Goal: Task Accomplishment & Management: Use online tool/utility

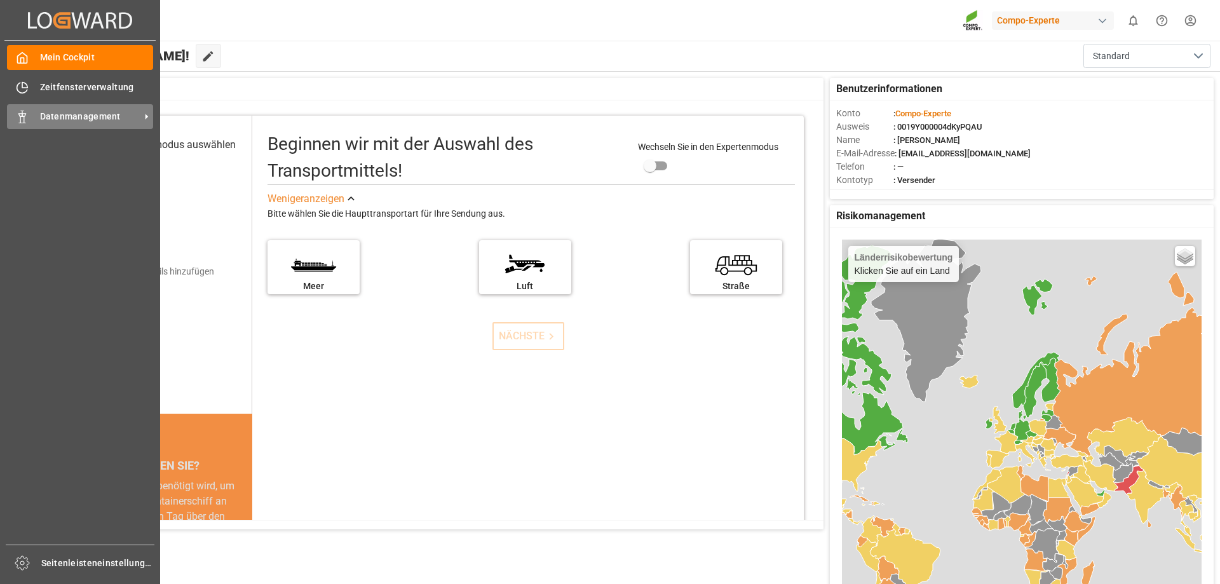
click at [20, 112] on icon at bounding box center [22, 117] width 13 height 13
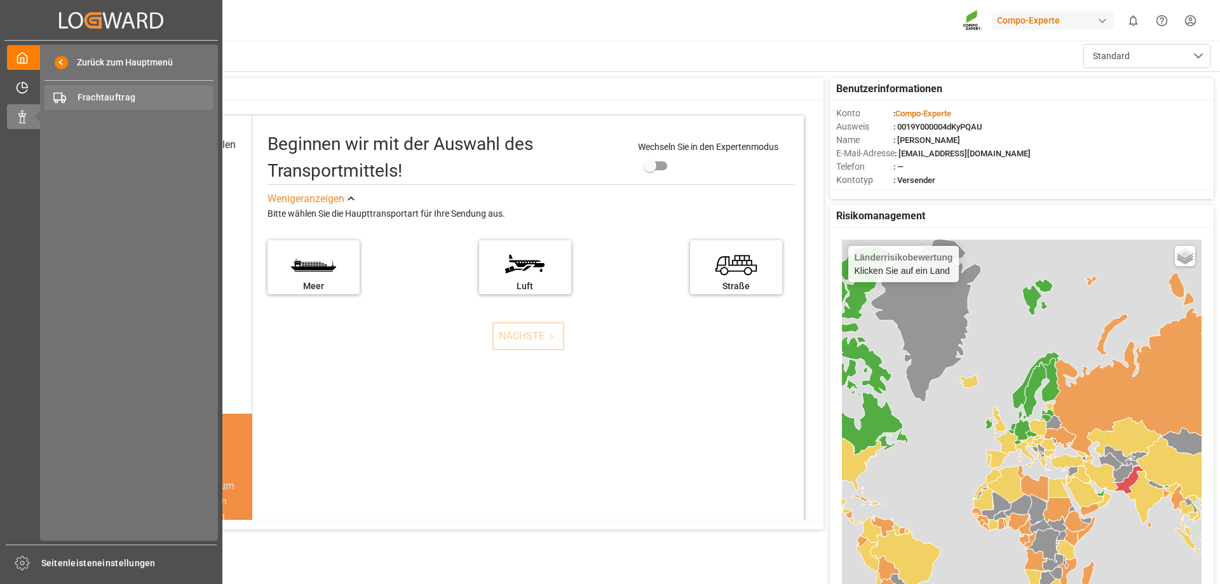
click at [160, 93] on span "Frachtauftrag" at bounding box center [146, 97] width 137 height 13
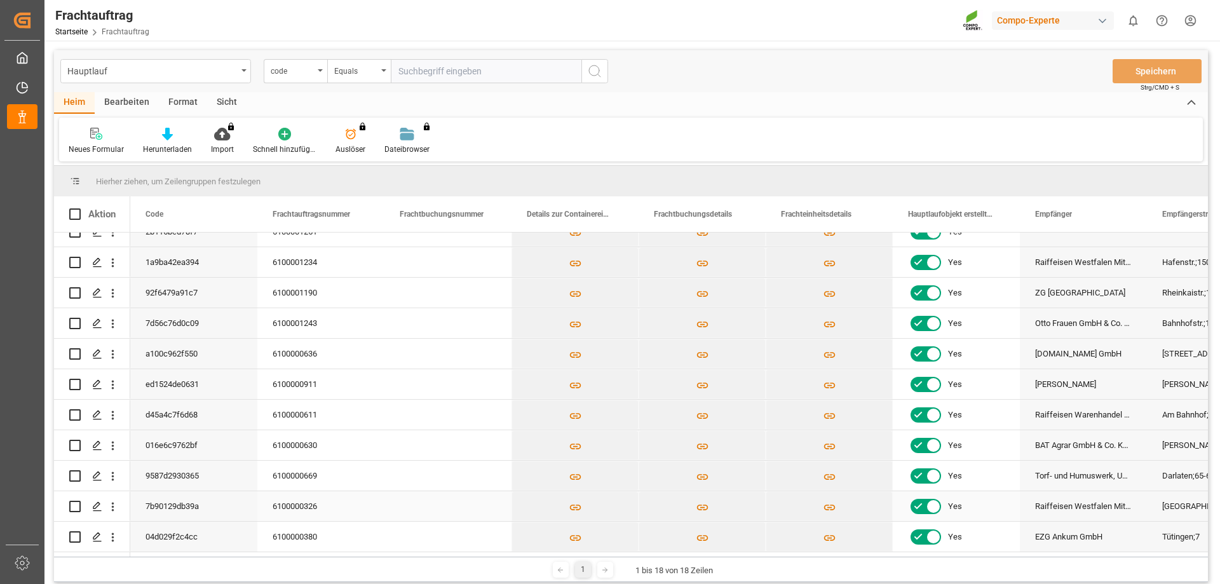
scroll to position [147, 0]
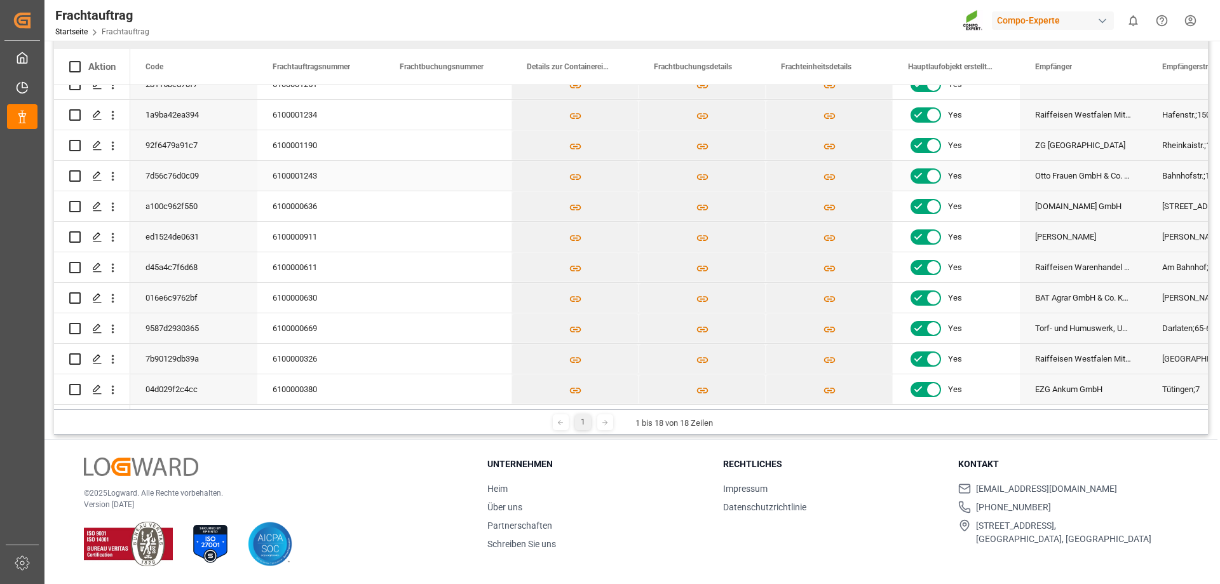
click at [78, 170] on input "Drücken Sie die Leertaste, um die Zeilenauswahl umzuschalten (nicht markiert)." at bounding box center [74, 175] width 11 height 11
checkbox input "true"
click at [98, 171] on icon "Press SPACE to deselect this row." at bounding box center [97, 176] width 10 height 10
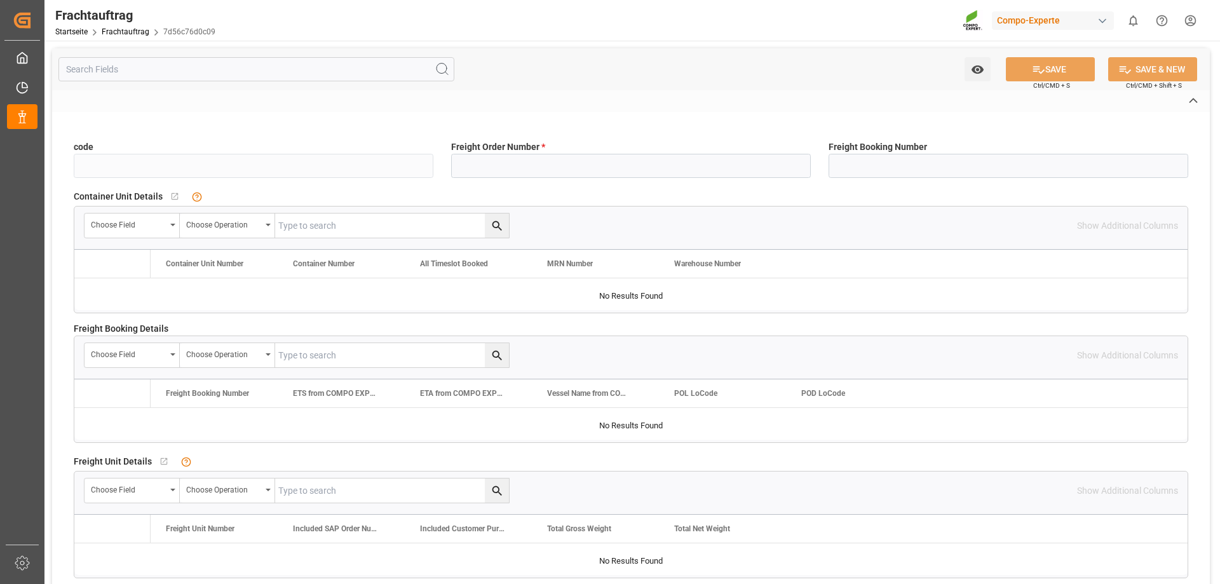
type input "7d56c76d0c09"
type input "6100001243"
type input "No"
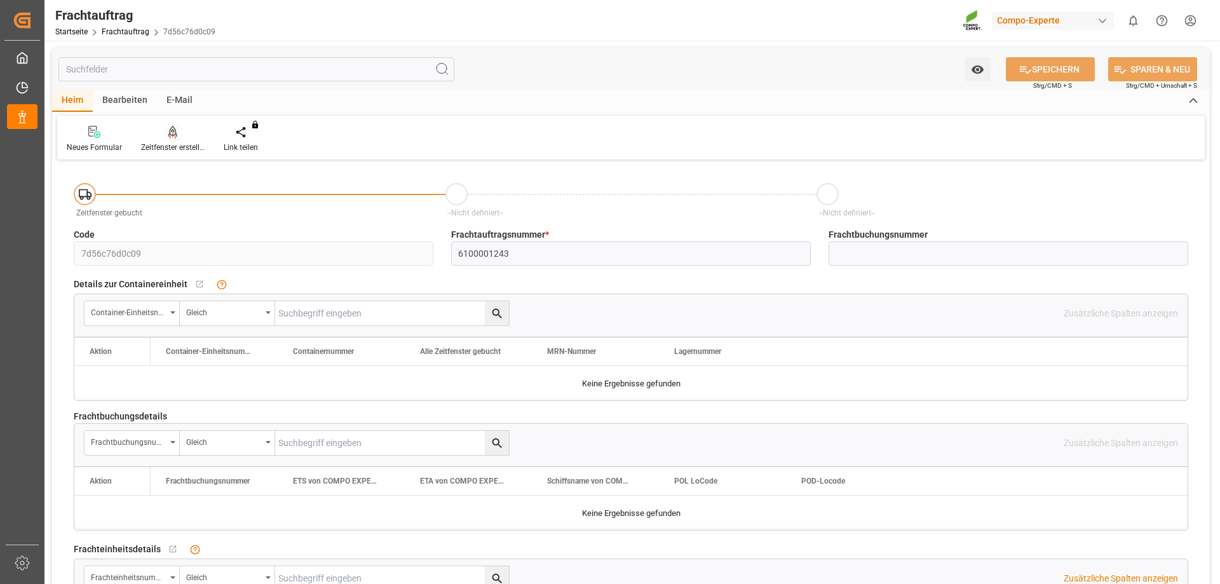
click at [167, 140] on div "Zeitfenster erstellen" at bounding box center [173, 139] width 83 height 28
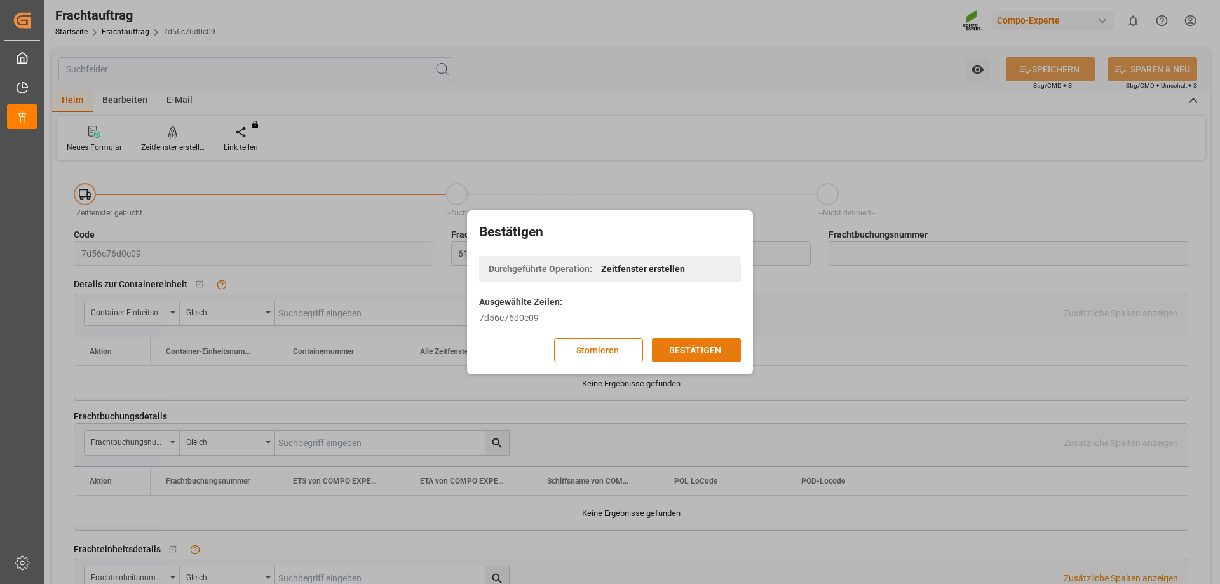
click at [715, 339] on button "BESTÄTIGEN" at bounding box center [696, 350] width 89 height 24
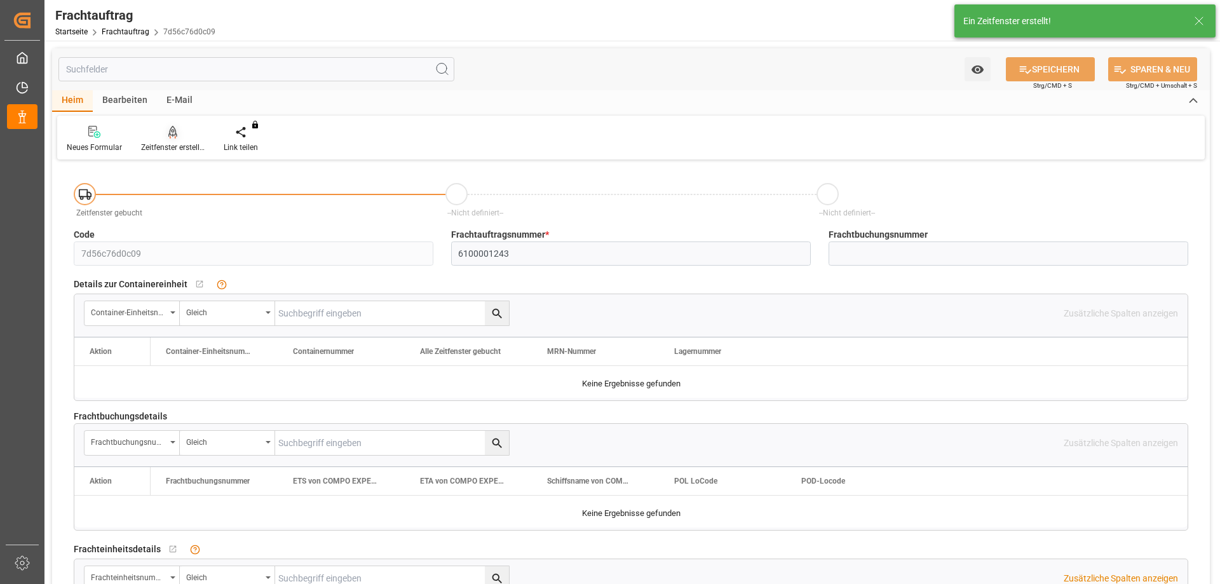
click at [172, 147] on font "Zeitfenster erstellen" at bounding box center [174, 147] width 67 height 9
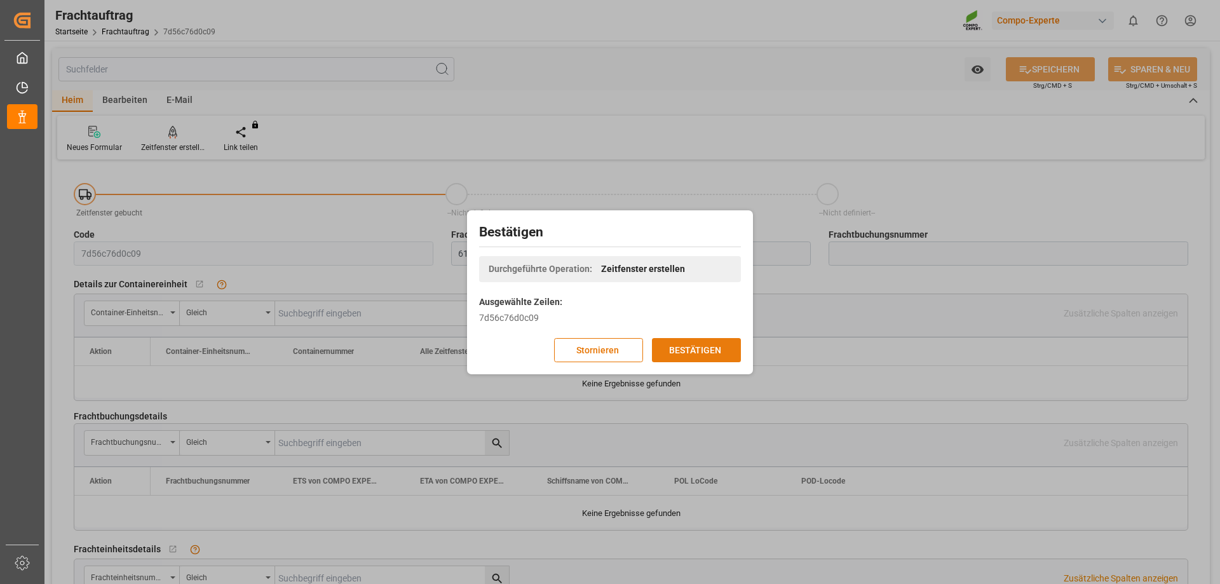
click at [693, 345] on font "BESTÄTIGEN" at bounding box center [695, 349] width 52 height 10
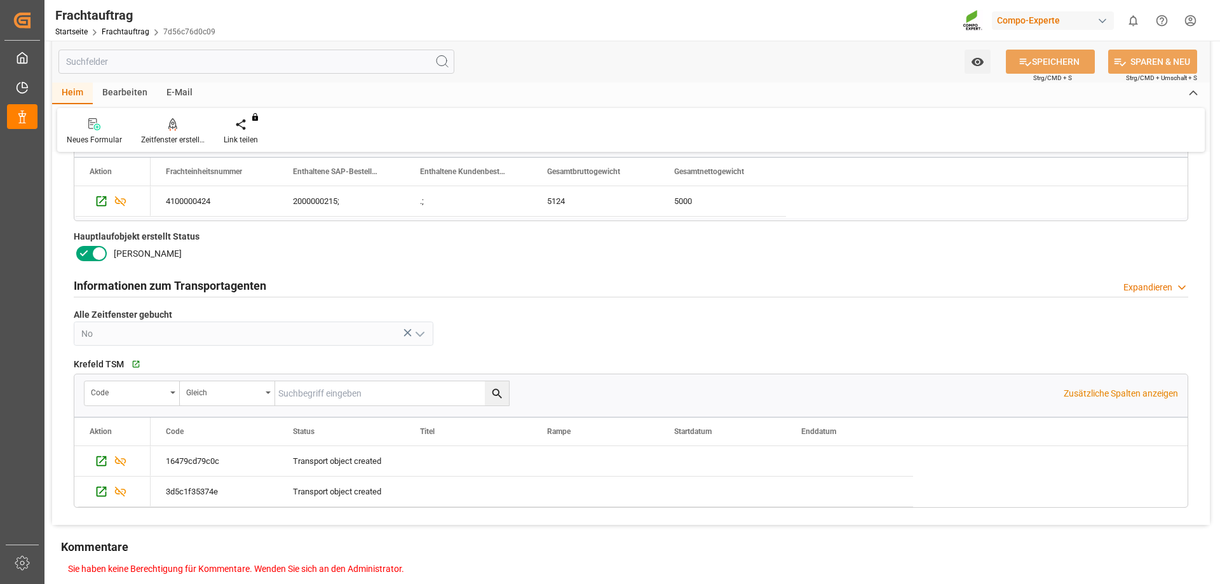
scroll to position [653, 0]
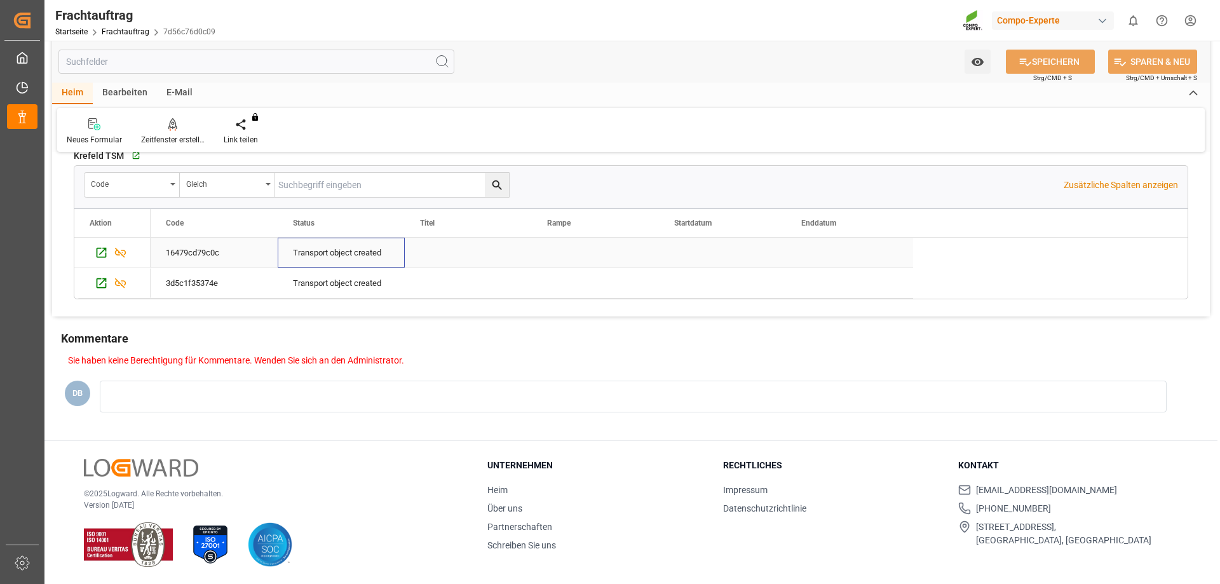
click at [355, 253] on div "Transport object created" at bounding box center [341, 252] width 97 height 29
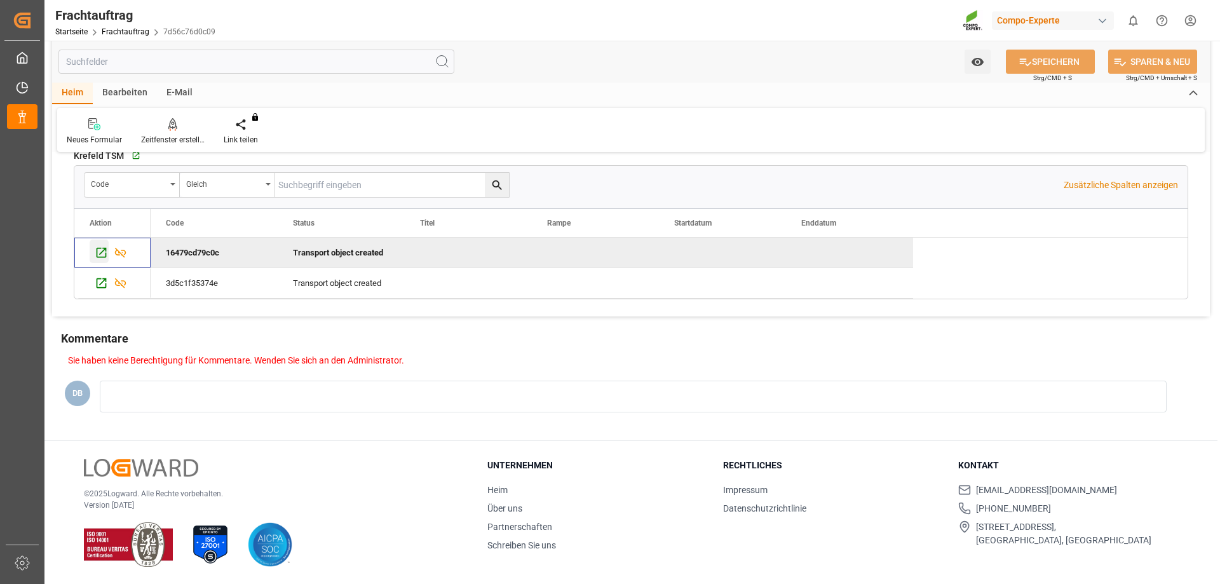
click at [105, 250] on icon "Press SPACE to deselect this row." at bounding box center [102, 253] width 10 height 10
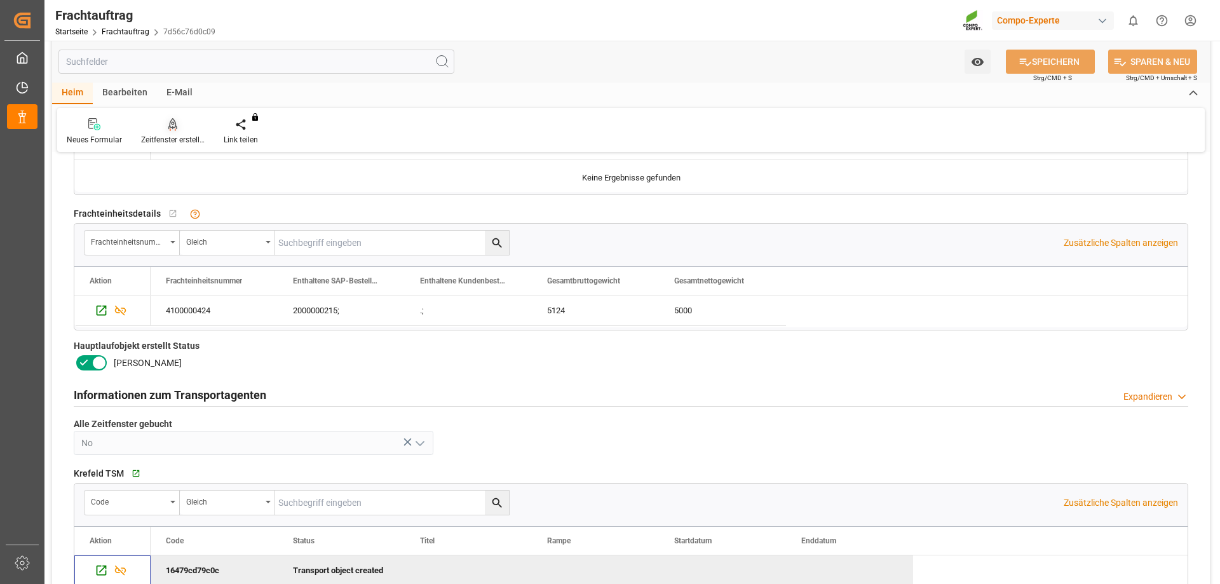
click at [173, 134] on div "Zeitfenster erstellen" at bounding box center [173, 139] width 64 height 11
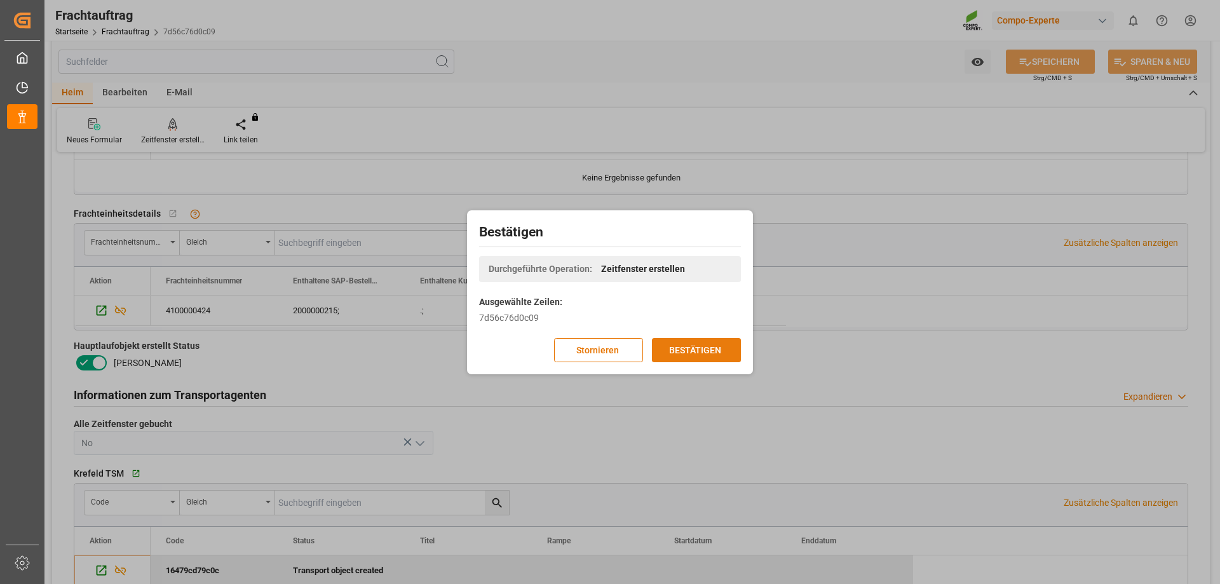
click at [669, 355] on button "BESTÄTIGEN" at bounding box center [696, 350] width 89 height 24
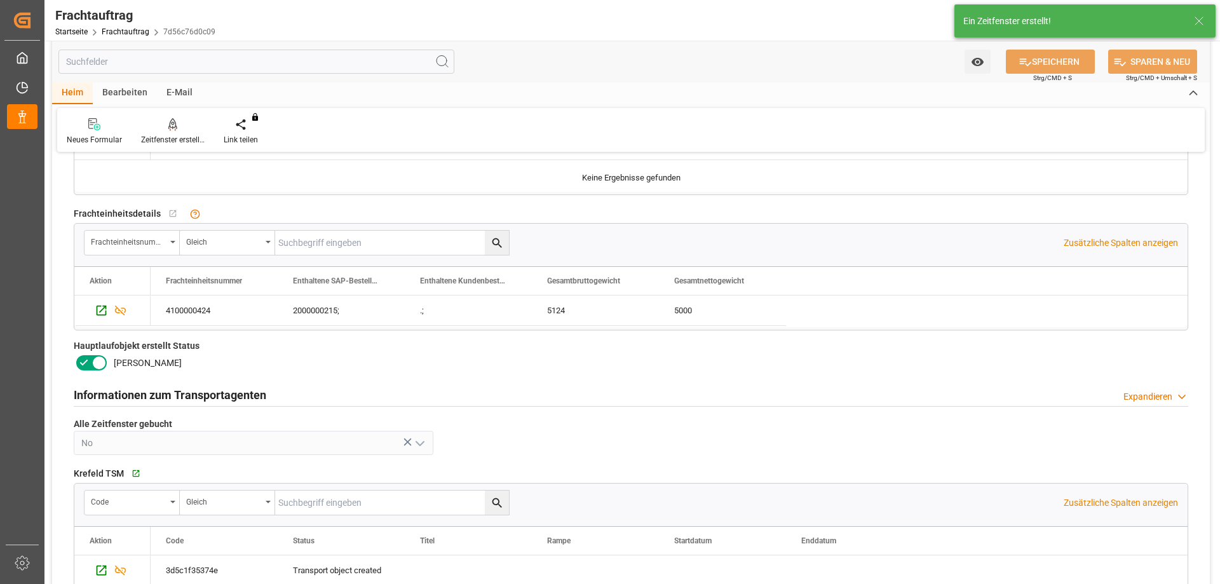
drag, startPoint x: 1200, startPoint y: 18, endPoint x: 1185, endPoint y: 4, distance: 20.2
click at [1198, 18] on icon at bounding box center [1198, 20] width 15 height 15
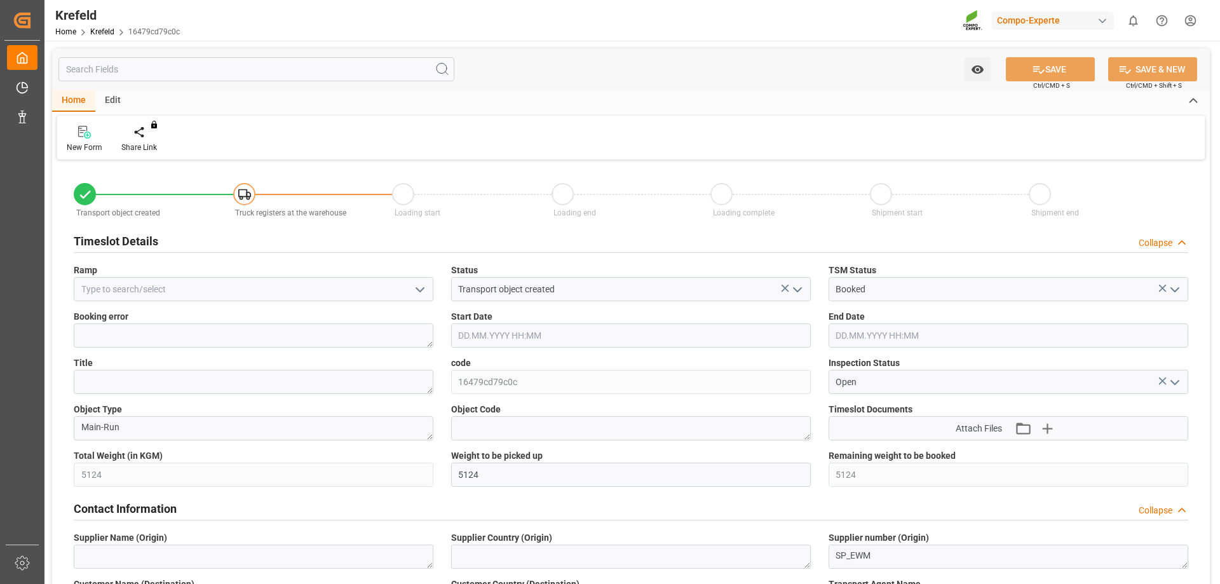
type input "18.08.2025 13:54"
type input "25.08.2025 10:09"
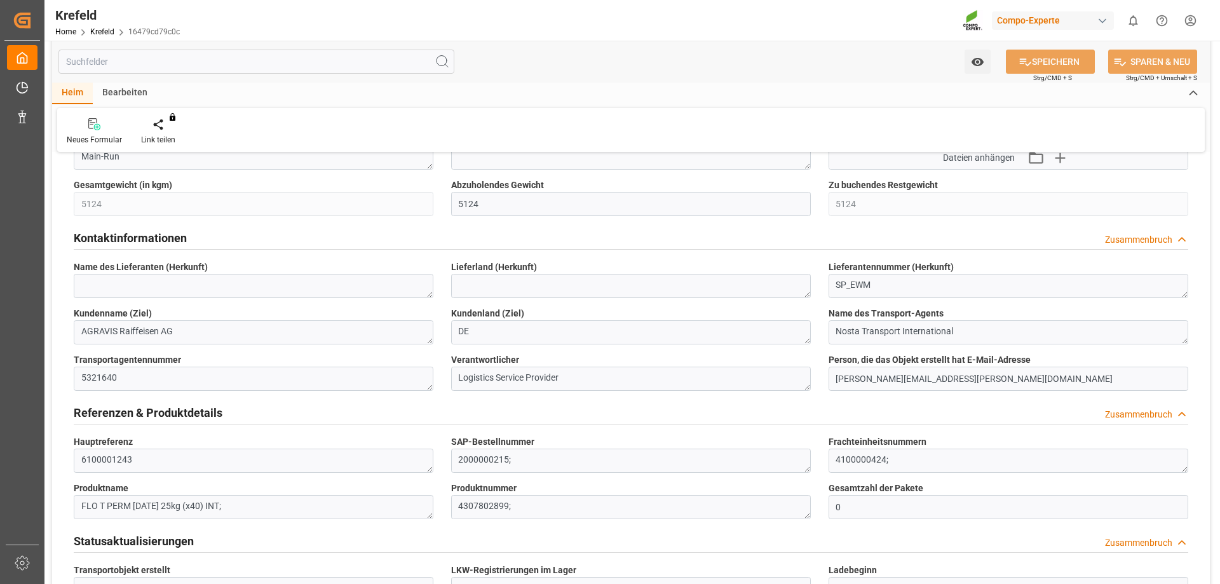
scroll to position [207, 0]
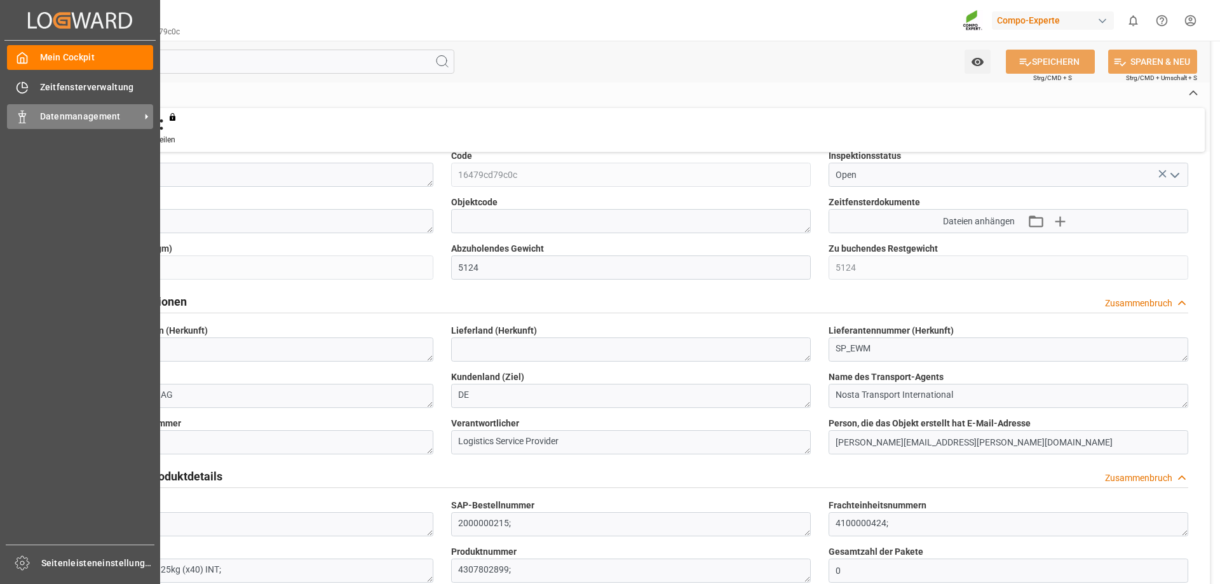
click at [40, 123] on span "Datenmanagement" at bounding box center [90, 116] width 100 height 13
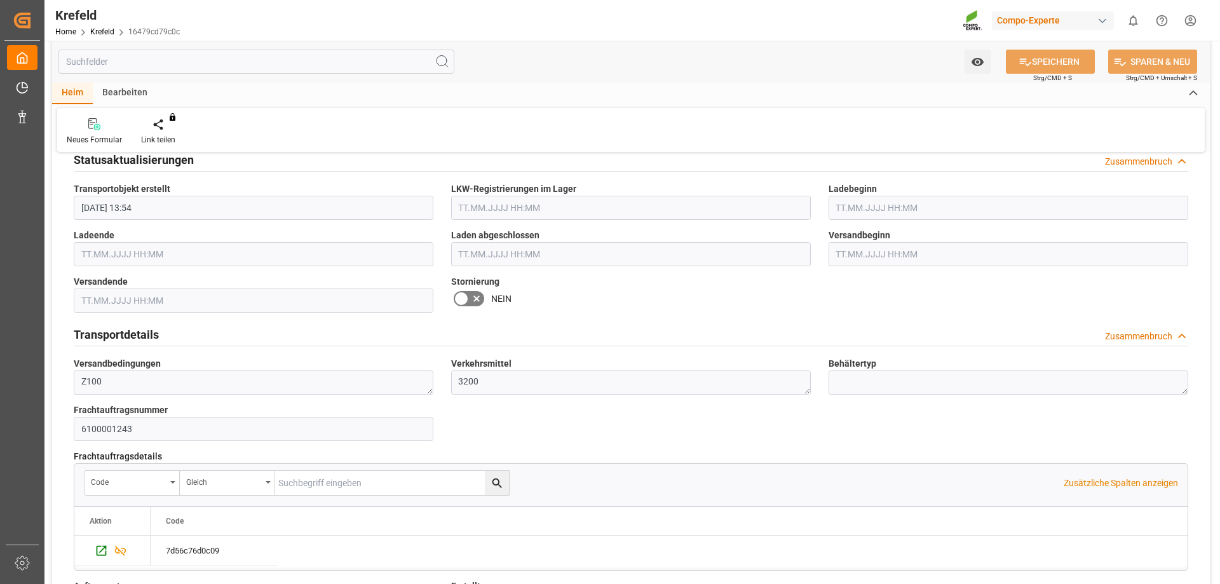
scroll to position [906, 0]
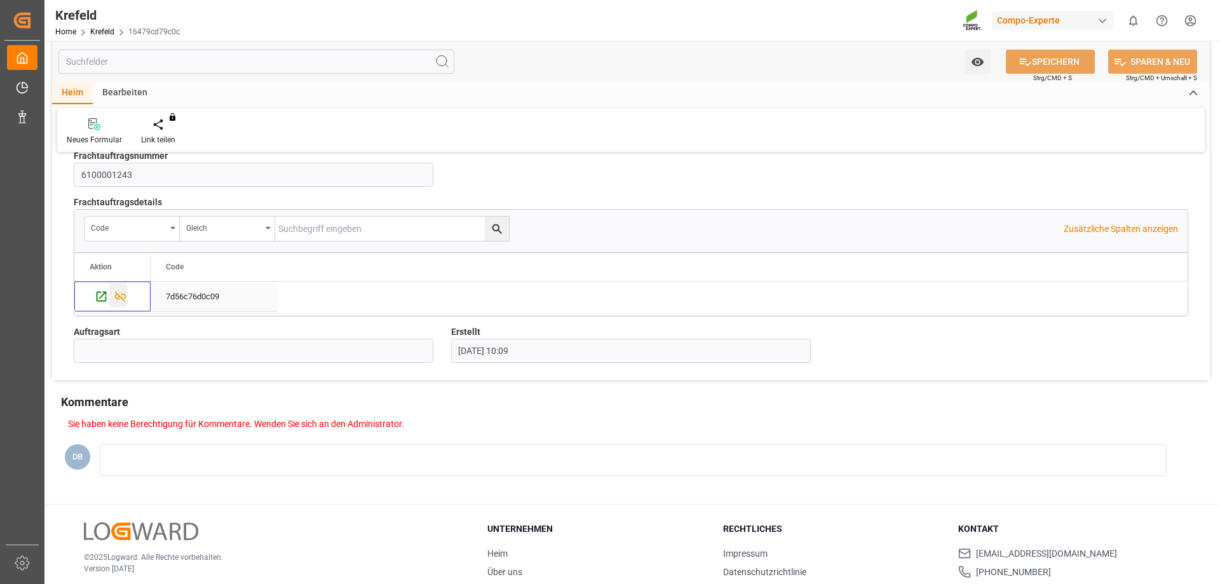
click at [109, 297] on div "Drücken Sie die LEERTASTE, um diese Zeile auszuwählen." at bounding box center [118, 295] width 19 height 24
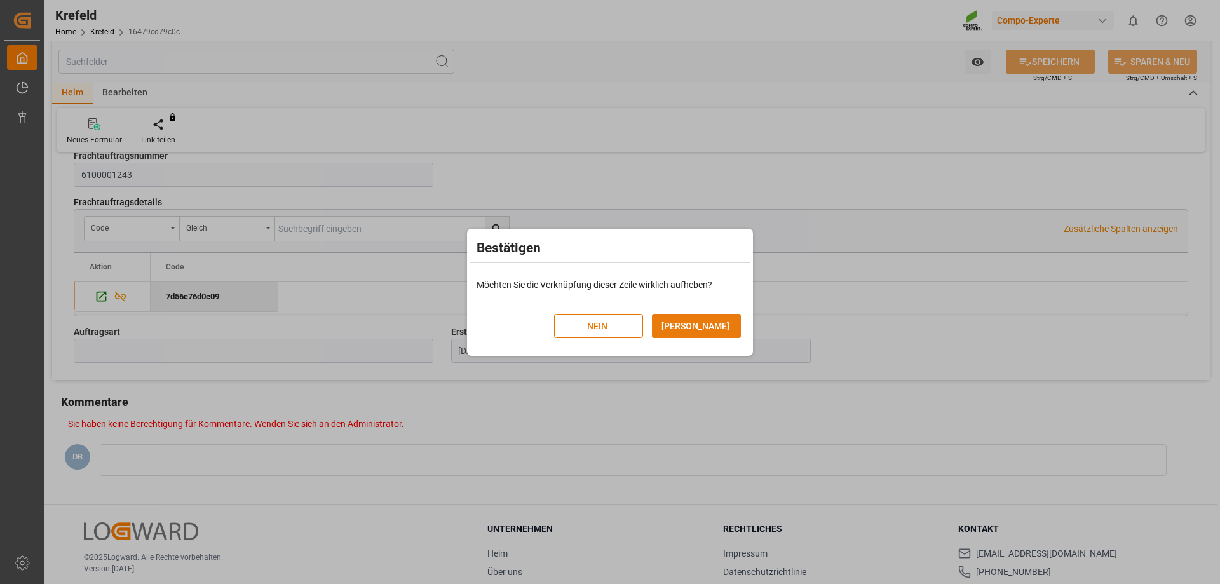
drag, startPoint x: 663, startPoint y: 327, endPoint x: 653, endPoint y: 328, distance: 10.8
click at [664, 327] on button "JA" at bounding box center [696, 326] width 89 height 24
click at [721, 320] on button "JA" at bounding box center [696, 326] width 89 height 24
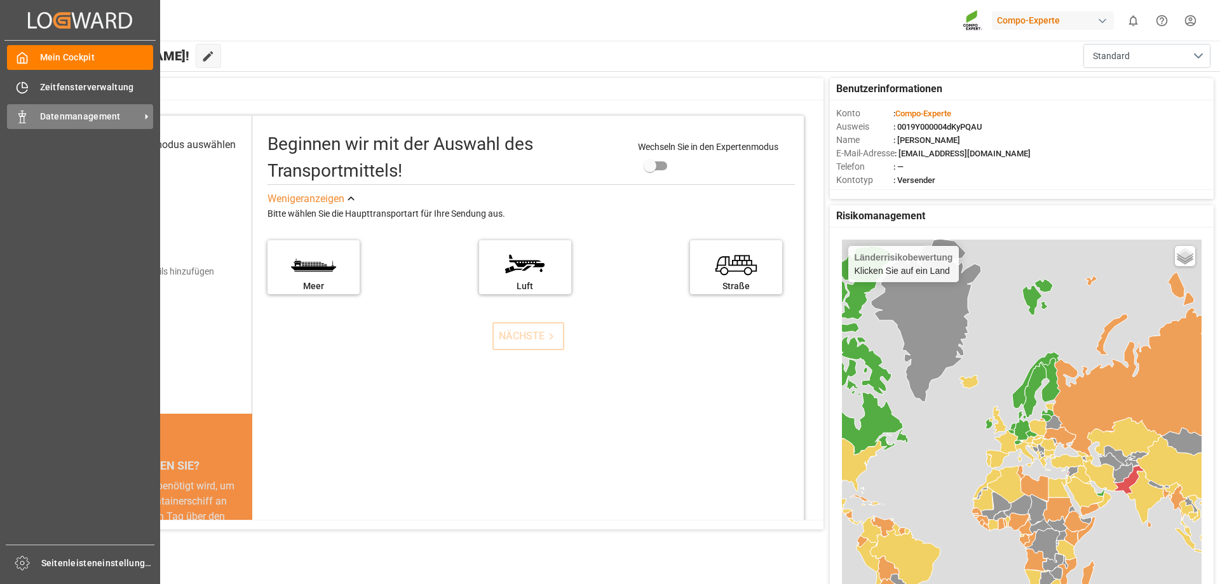
click at [15, 119] on div at bounding box center [18, 116] width 22 height 13
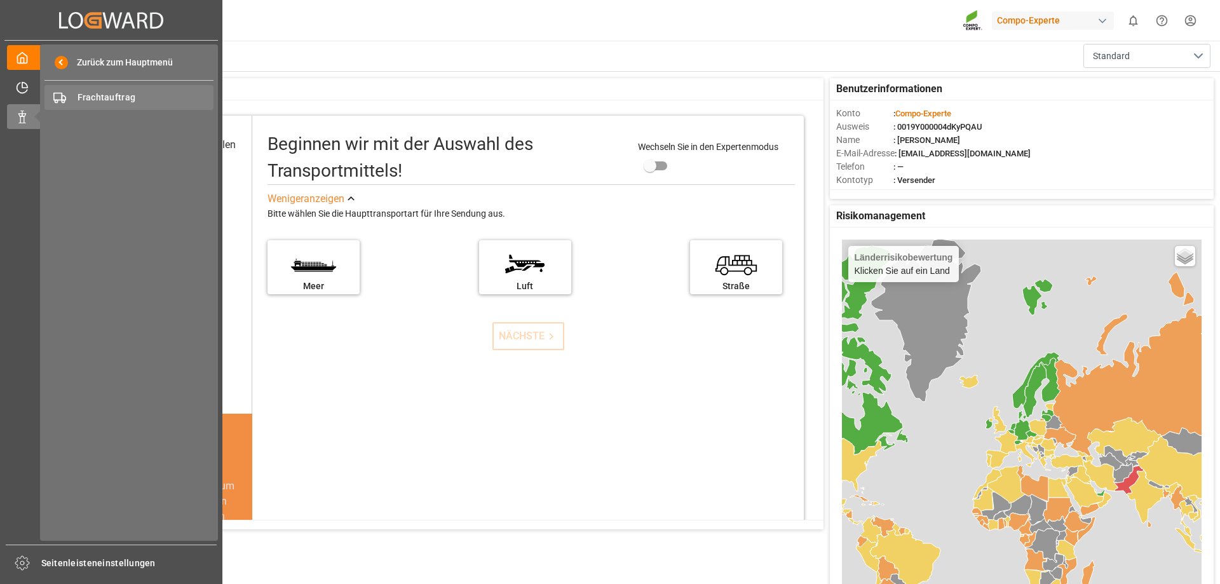
click at [173, 95] on span "Frachtauftrag" at bounding box center [146, 97] width 137 height 13
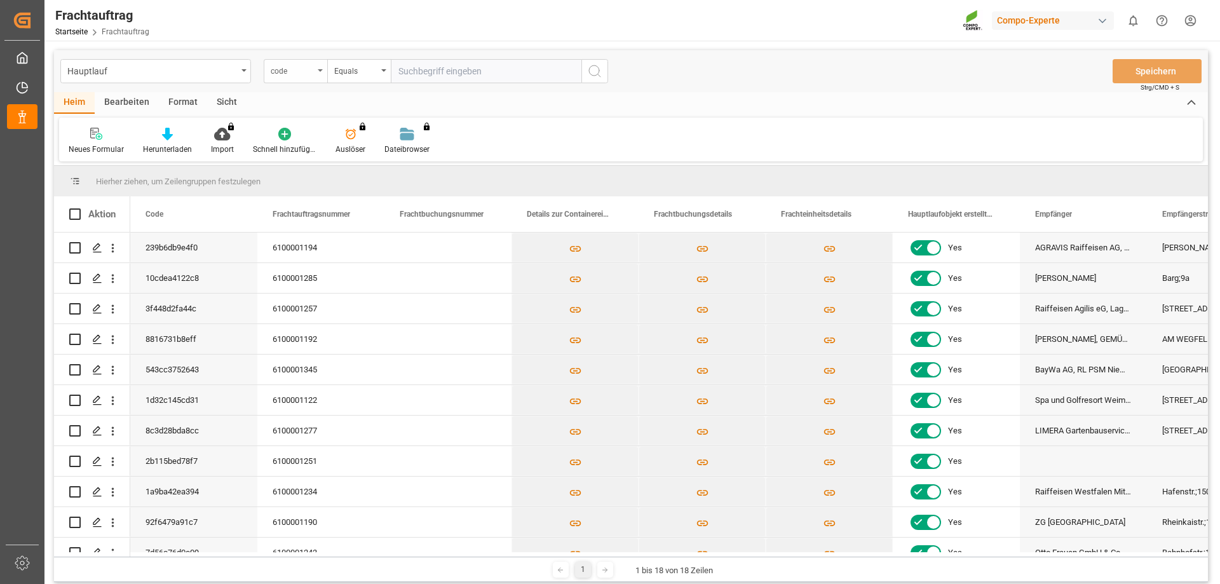
click at [292, 79] on div "code" at bounding box center [296, 71] width 64 height 24
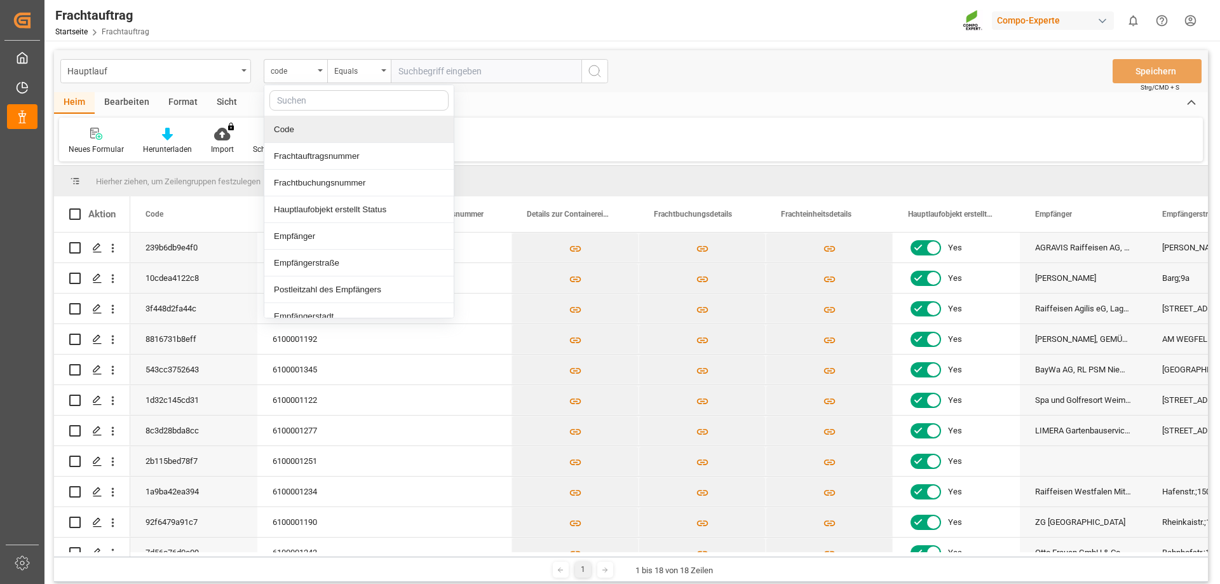
click at [546, 129] on div "Neues Formular Herunterladen Import Sie haben keine Berechtigung für diese Funk…" at bounding box center [631, 140] width 1144 height 44
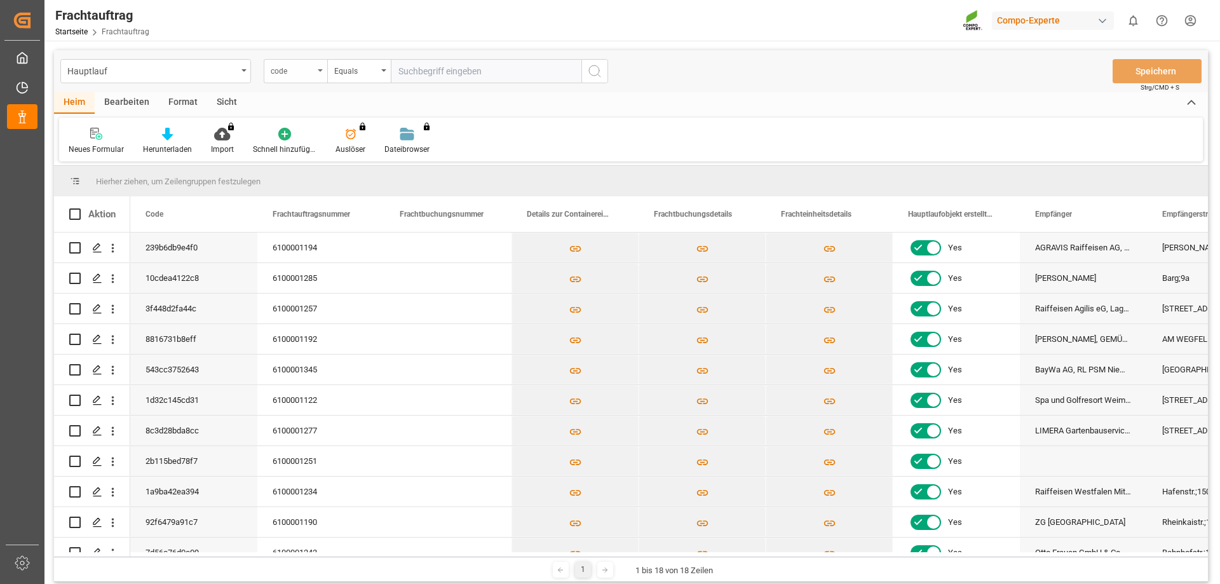
click at [319, 67] on div "code" at bounding box center [296, 71] width 64 height 24
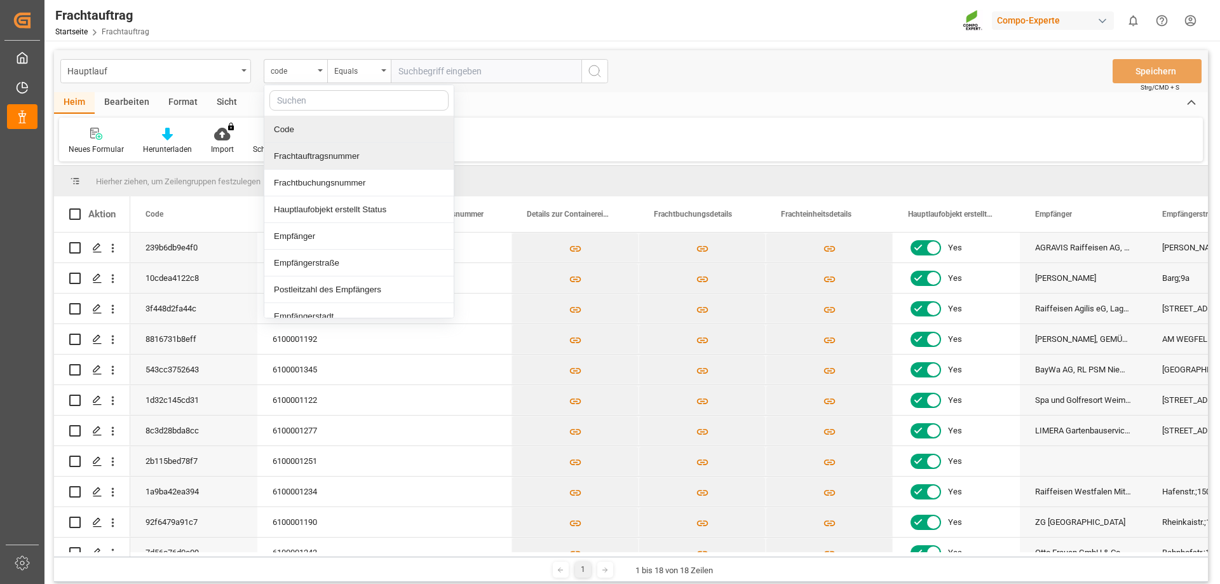
click at [353, 159] on font "Frachtauftragsnummer" at bounding box center [317, 156] width 86 height 10
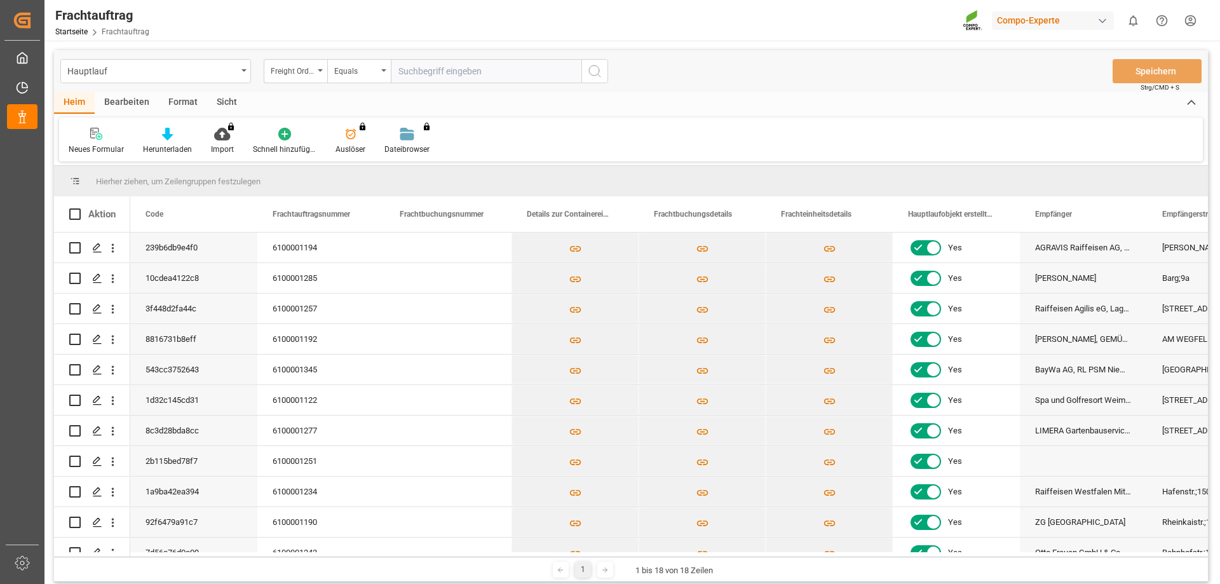
click at [407, 73] on input "text" at bounding box center [486, 71] width 191 height 24
type input "6100001243"
click at [601, 66] on icon "Suchschaltfläche" at bounding box center [594, 71] width 15 height 15
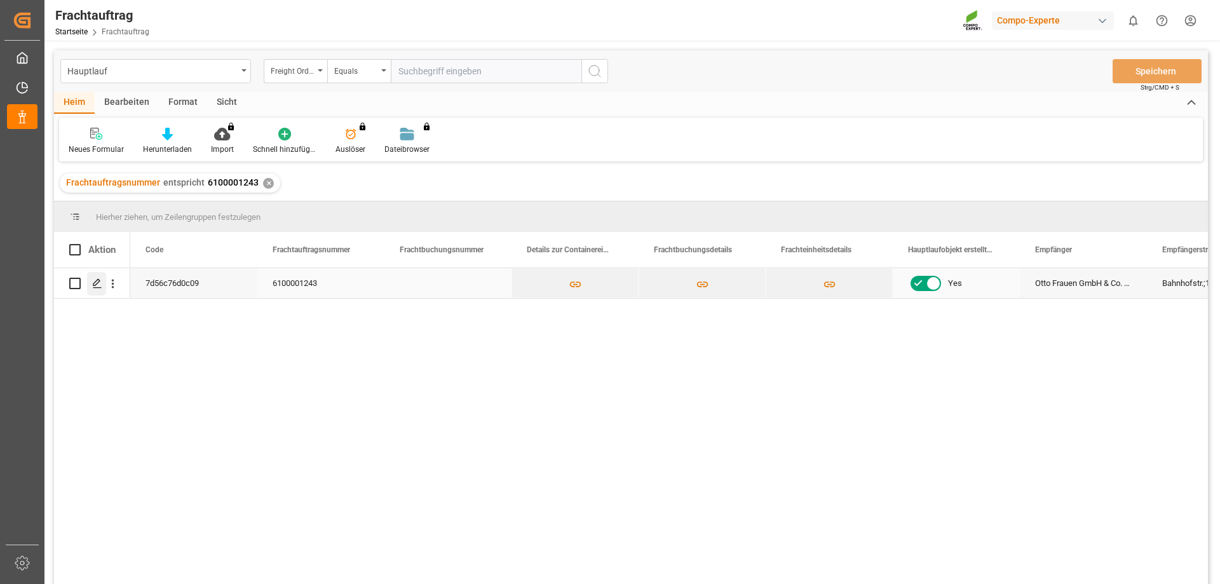
click at [95, 287] on icon "Drücken Sie die LEERTASTE, um diese Zeile auszuwählen." at bounding box center [97, 283] width 10 height 10
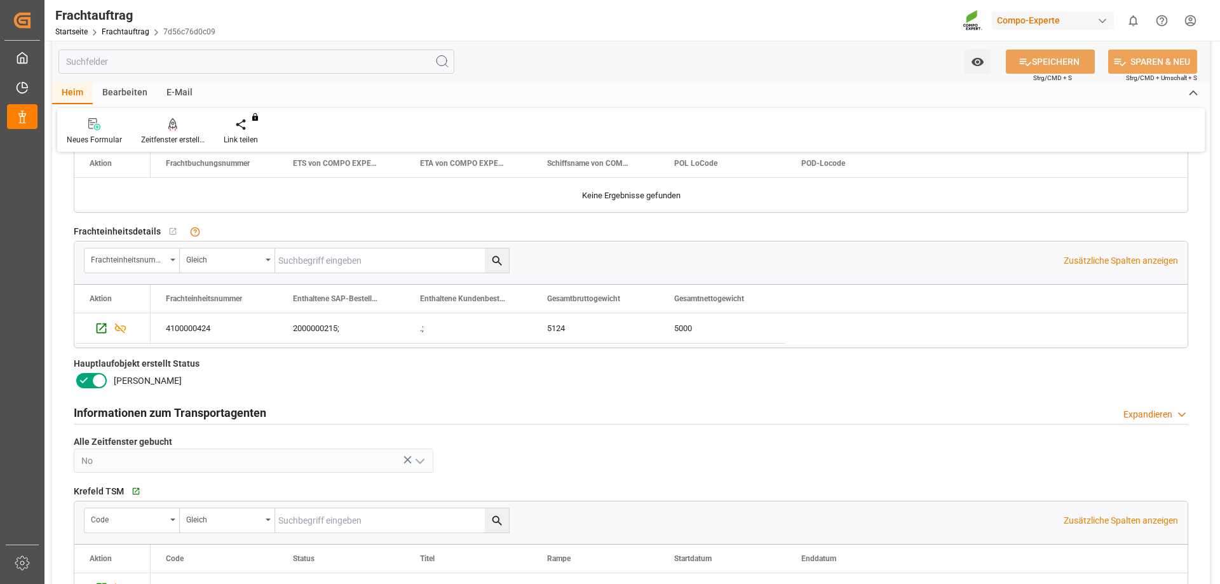
scroll to position [445, 0]
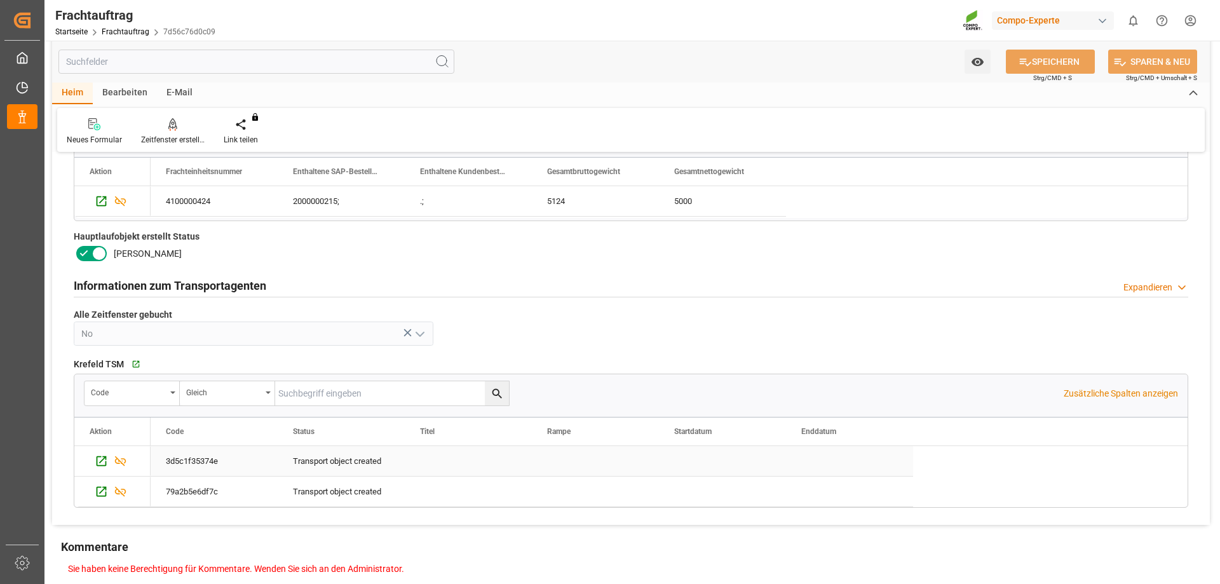
click at [639, 470] on div "Drücken Sie die LEERTASTE, um diese Zeile auszuwählen." at bounding box center [595, 461] width 127 height 30
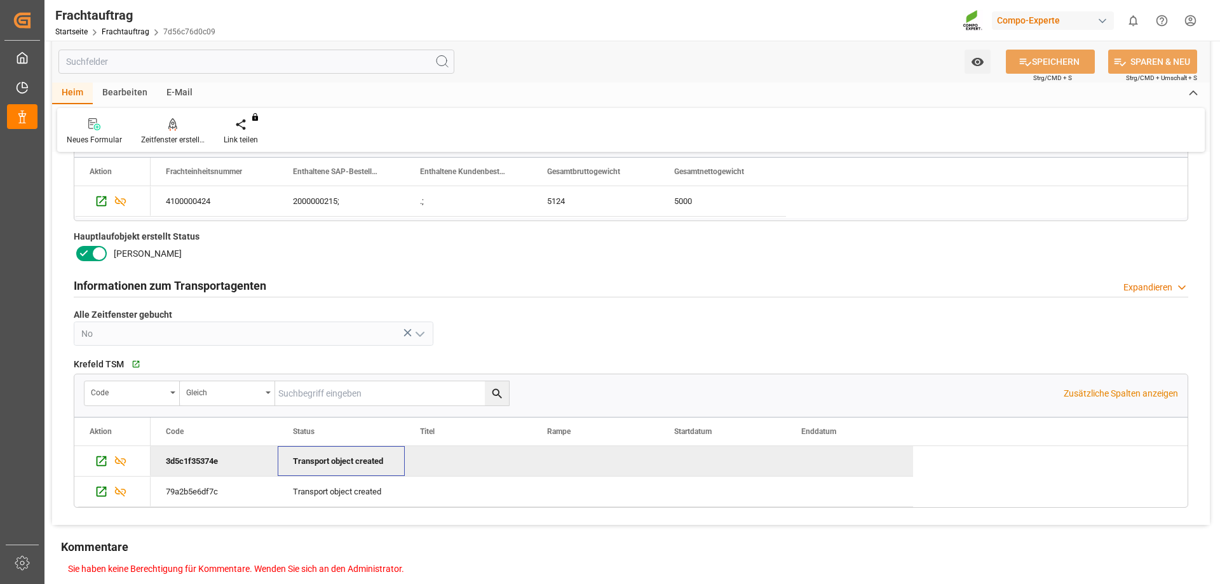
click at [316, 465] on div "Transport object created" at bounding box center [341, 461] width 97 height 29
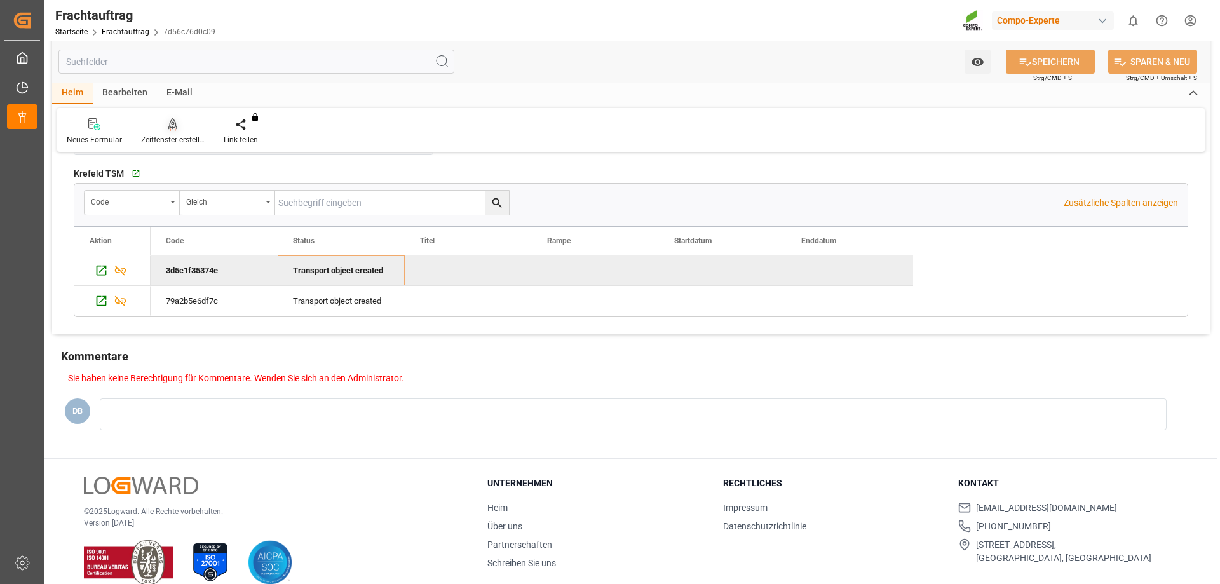
click at [172, 128] on icon at bounding box center [172, 123] width 9 height 11
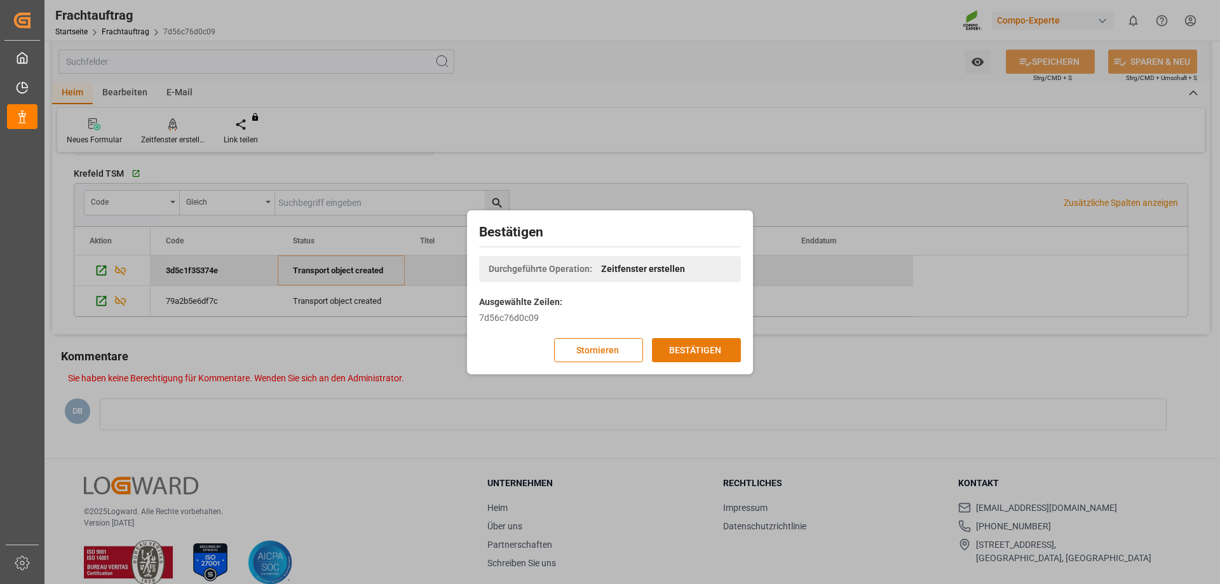
click at [693, 343] on font "BESTÄTIGEN" at bounding box center [695, 350] width 52 height 14
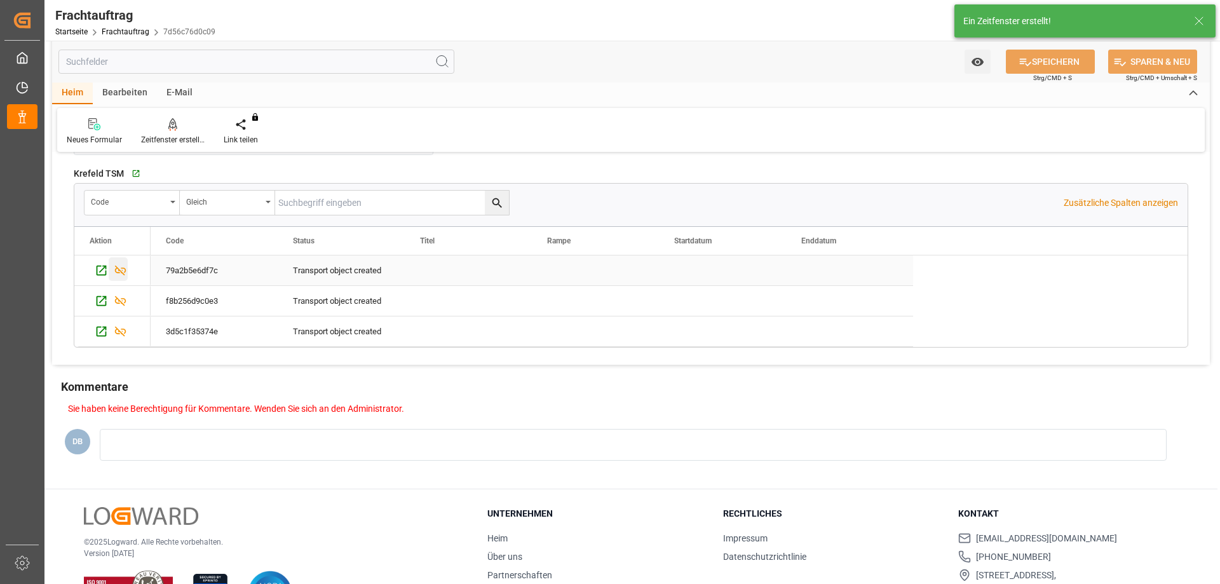
click at [120, 268] on icon "Drücken Sie die LEERTASTE, um diese Zeile auszuwählen." at bounding box center [120, 270] width 13 height 13
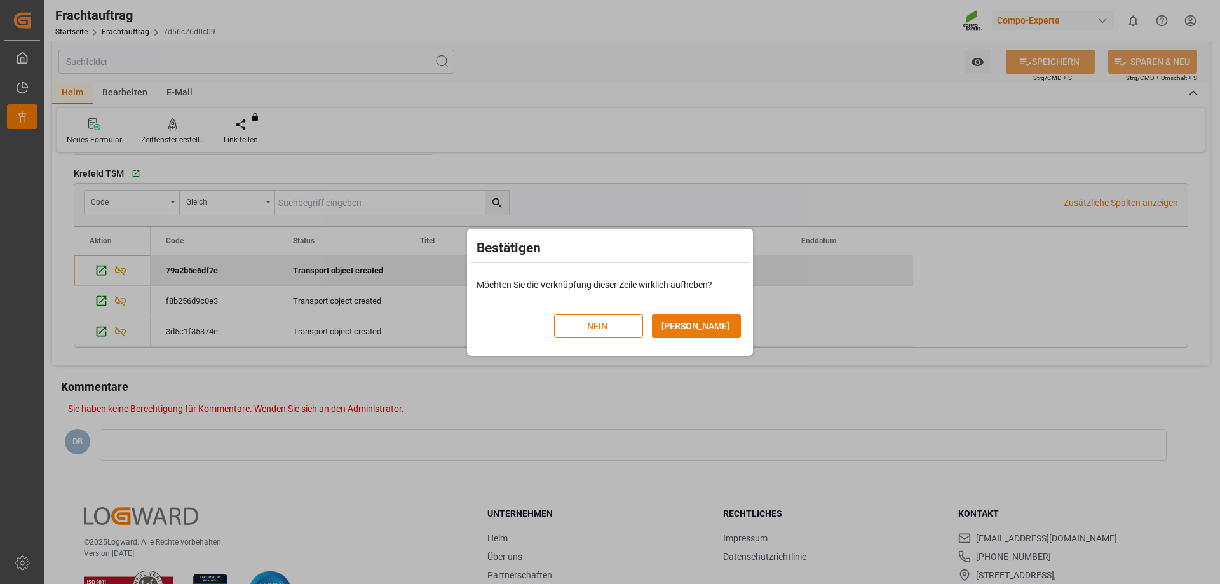
click at [687, 323] on button "JA" at bounding box center [696, 326] width 89 height 24
click at [723, 322] on button "JA" at bounding box center [696, 326] width 89 height 24
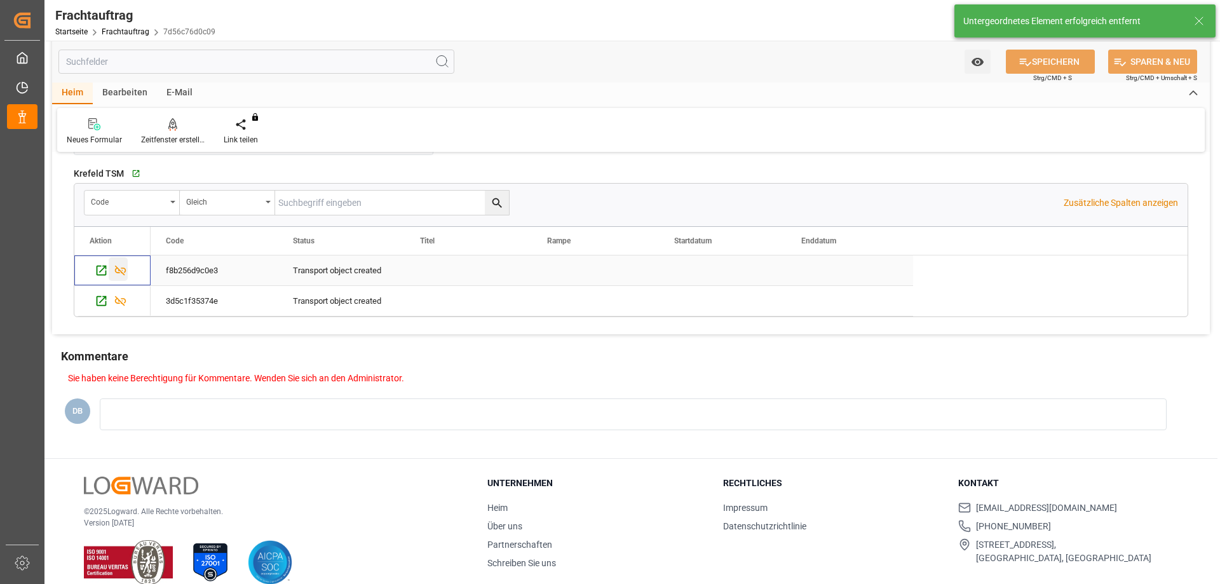
click at [124, 273] on icon "Drücken Sie die LEERTASTE, um diese Zeile auszuwählen." at bounding box center [120, 270] width 13 height 13
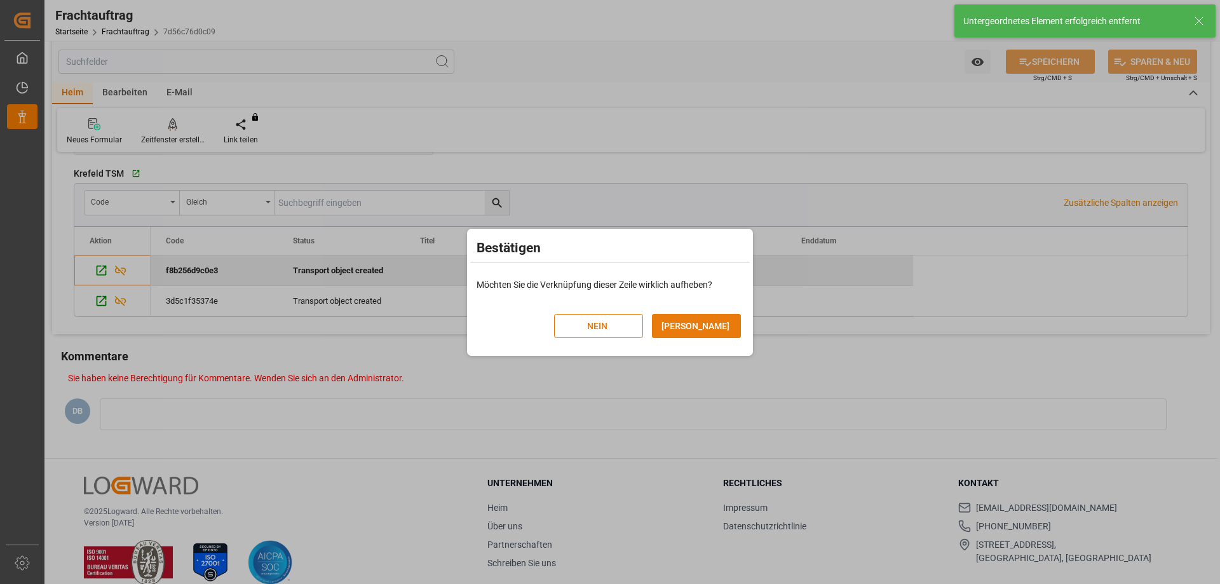
click at [702, 330] on button "JA" at bounding box center [696, 326] width 89 height 24
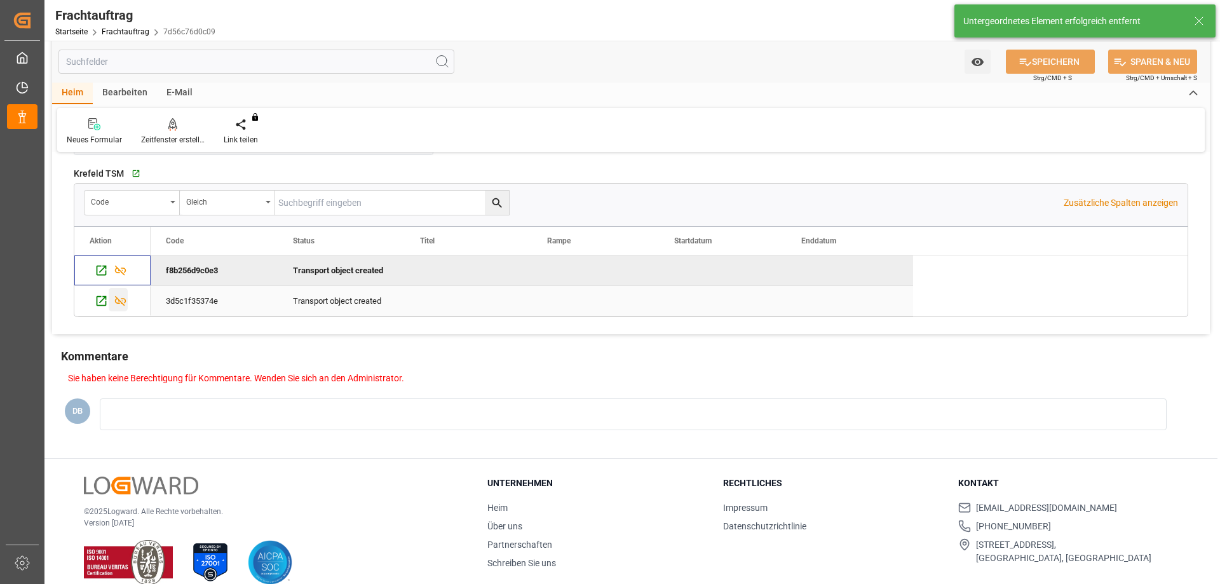
click at [121, 301] on icon "Drücken Sie die LEERTASTE, um diese Zeile auszuwählen." at bounding box center [120, 300] width 13 height 13
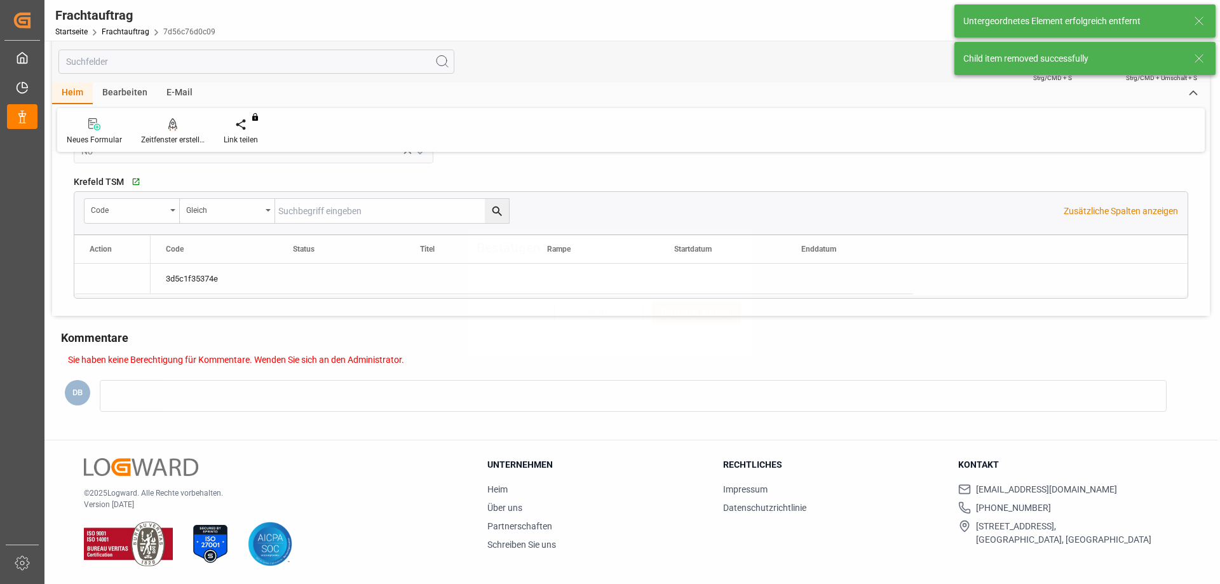
scroll to position [627, 0]
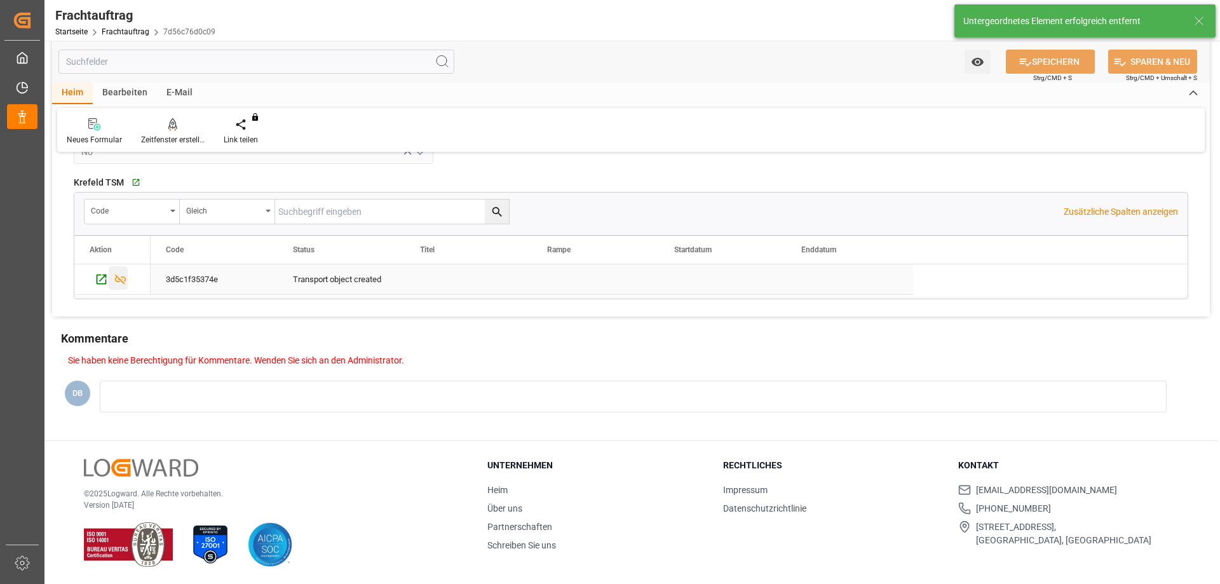
click at [125, 280] on icon "Drücken Sie die LEERTASTE, um diese Zeile auszuwählen." at bounding box center [120, 280] width 11 height 10
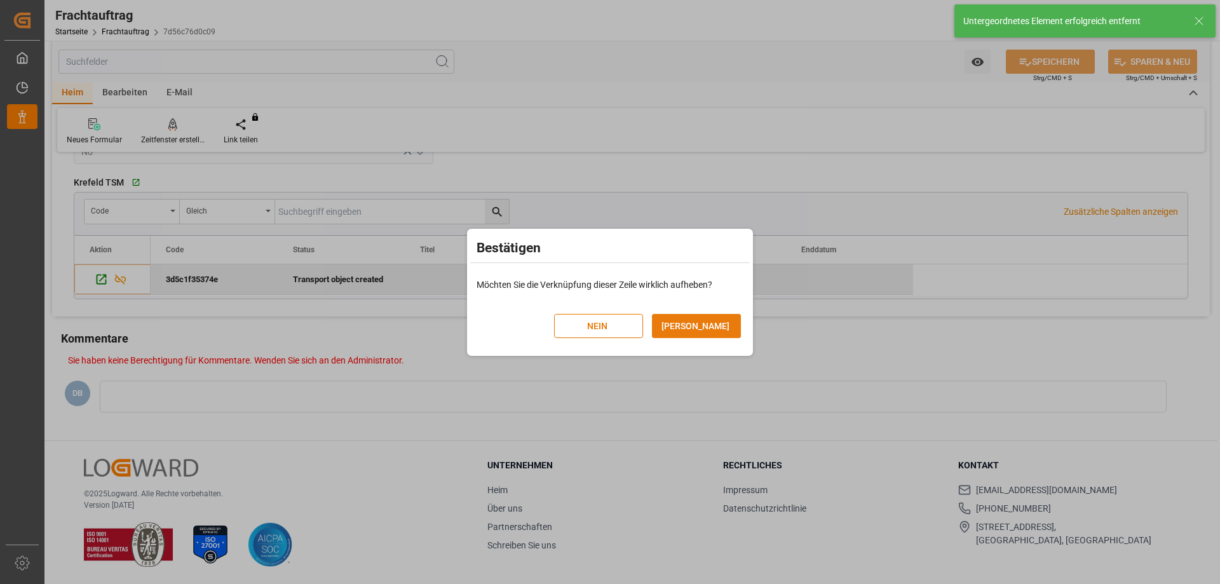
click at [730, 323] on button "JA" at bounding box center [696, 326] width 89 height 24
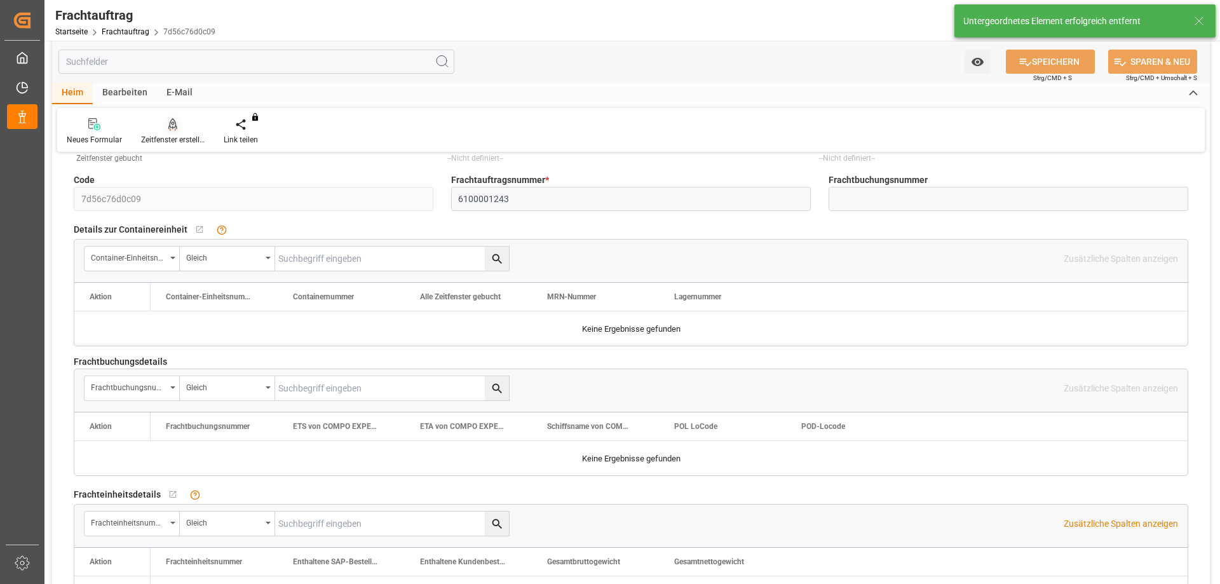
scroll to position [0, 0]
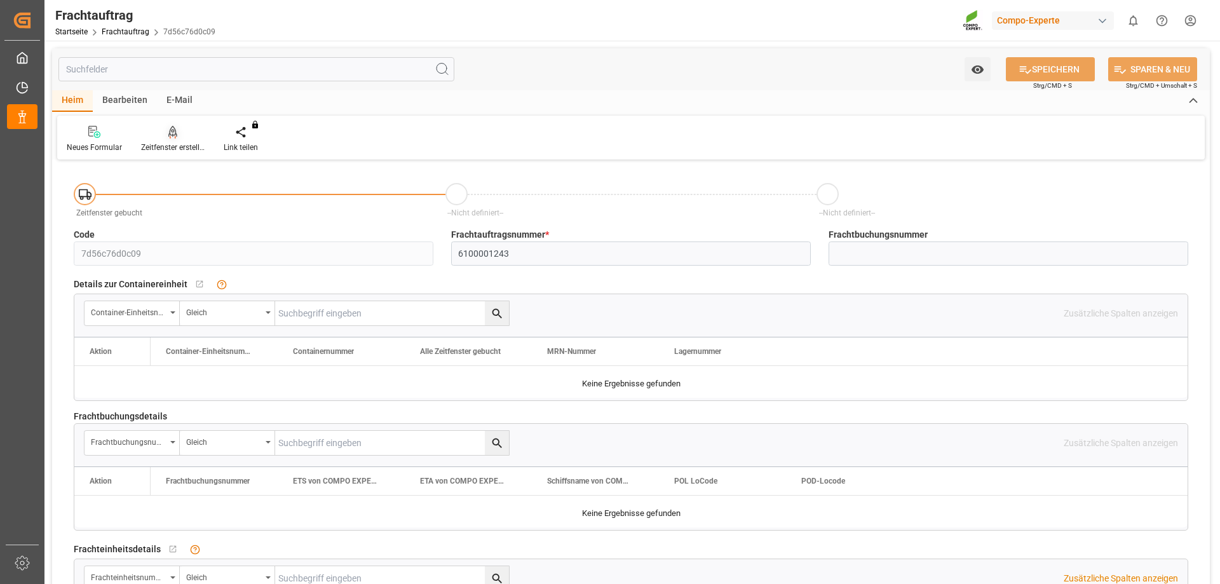
click at [179, 143] on font "Zeitfenster erstellen" at bounding box center [174, 147] width 67 height 9
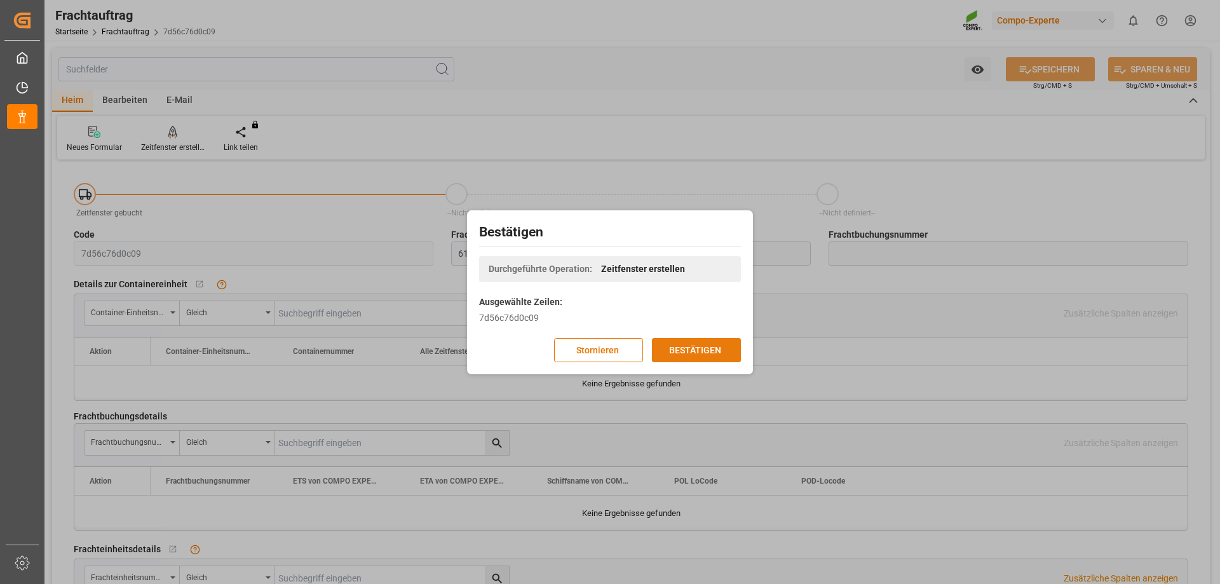
click at [659, 348] on button "BESTÄTIGEN" at bounding box center [696, 350] width 89 height 24
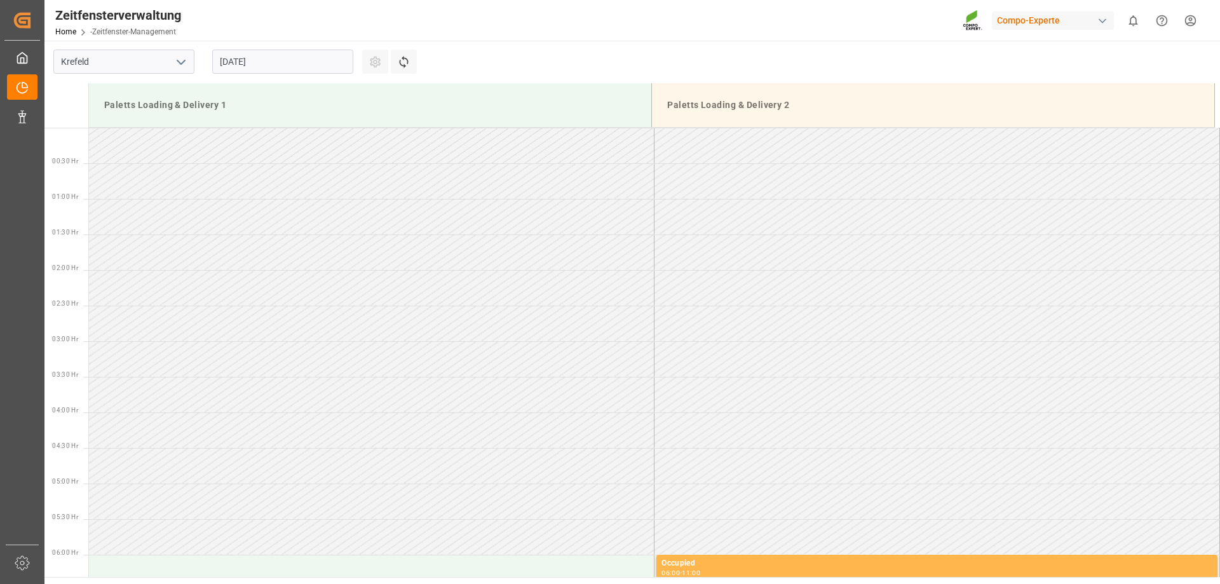
scroll to position [775, 0]
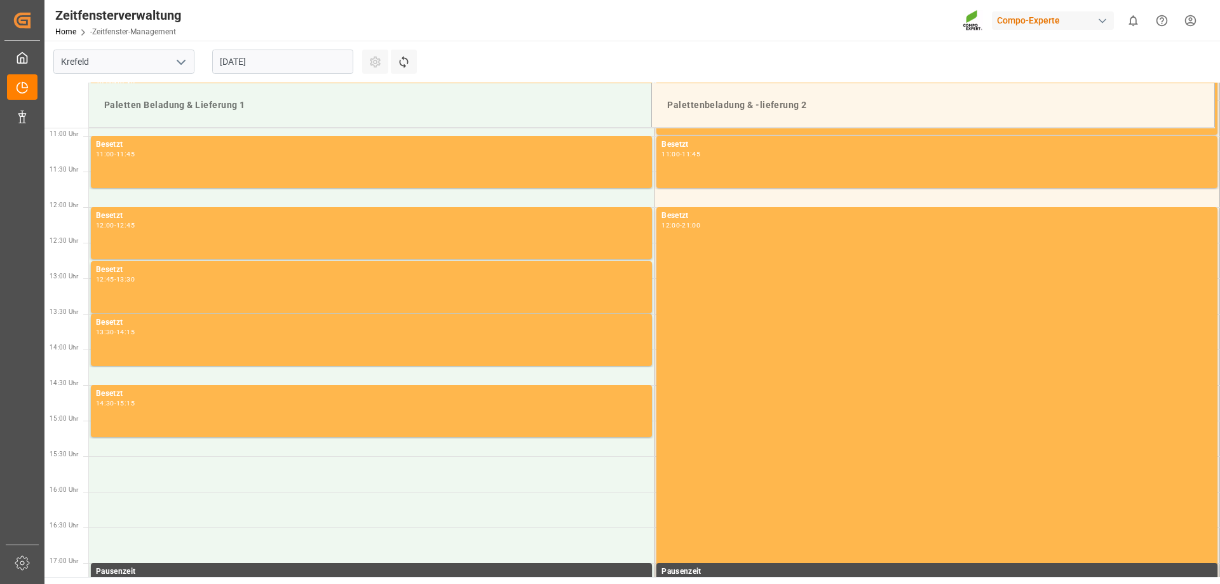
click at [289, 63] on input "[DATE]" at bounding box center [282, 62] width 141 height 24
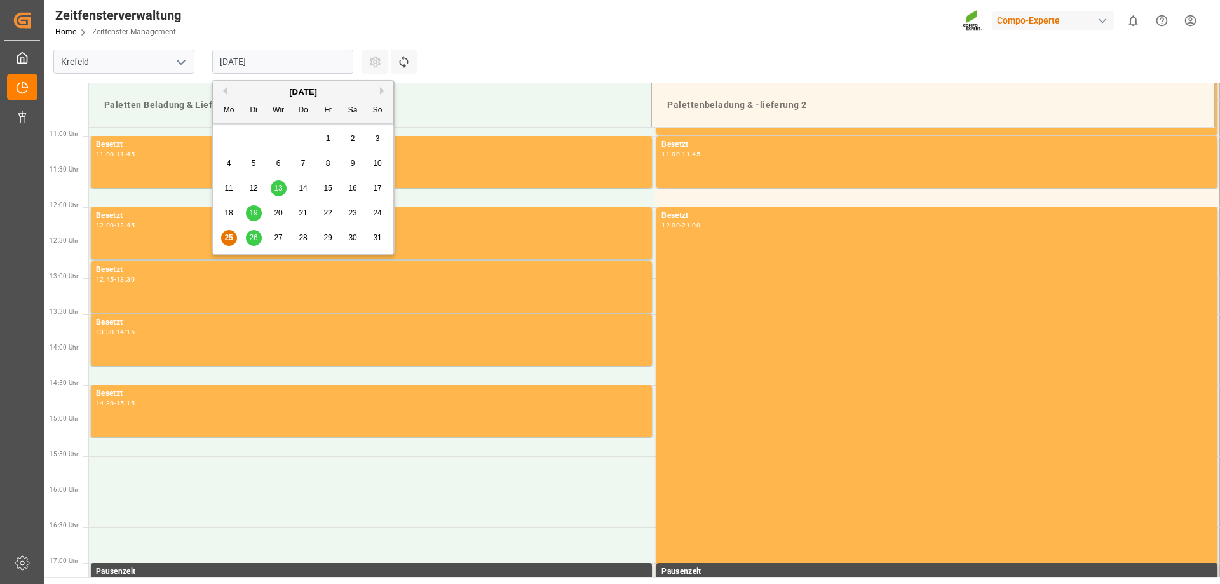
click at [251, 235] on font "26" at bounding box center [253, 237] width 8 height 9
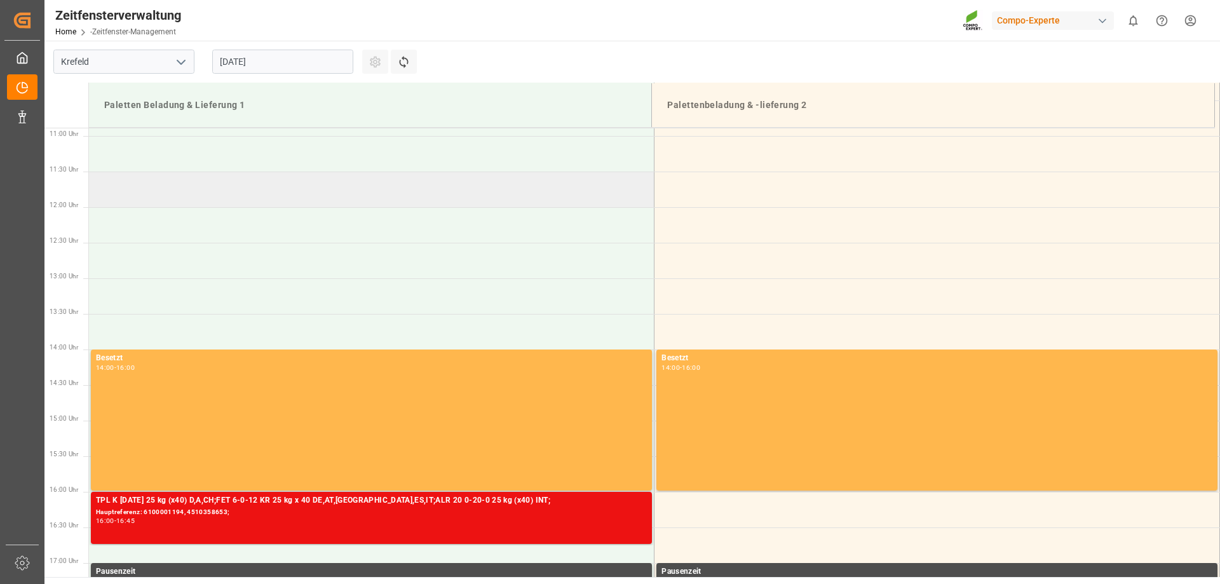
click at [182, 193] on td at bounding box center [372, 190] width 566 height 36
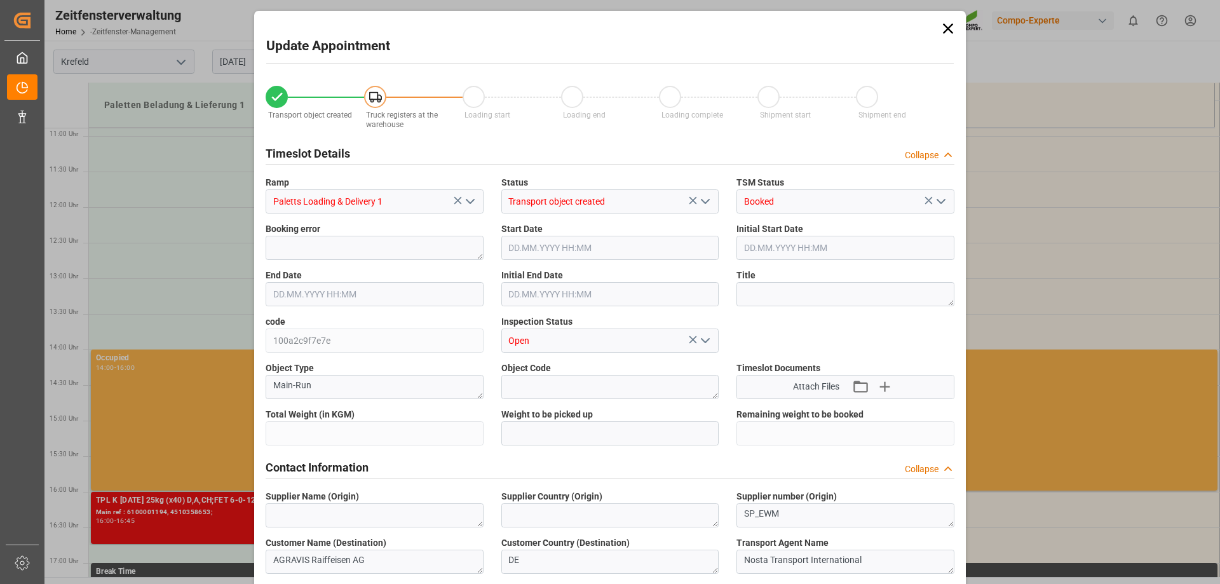
type input "5124"
type input "0"
type input "[DATE] 11:30"
type input "[DATE] 12:00"
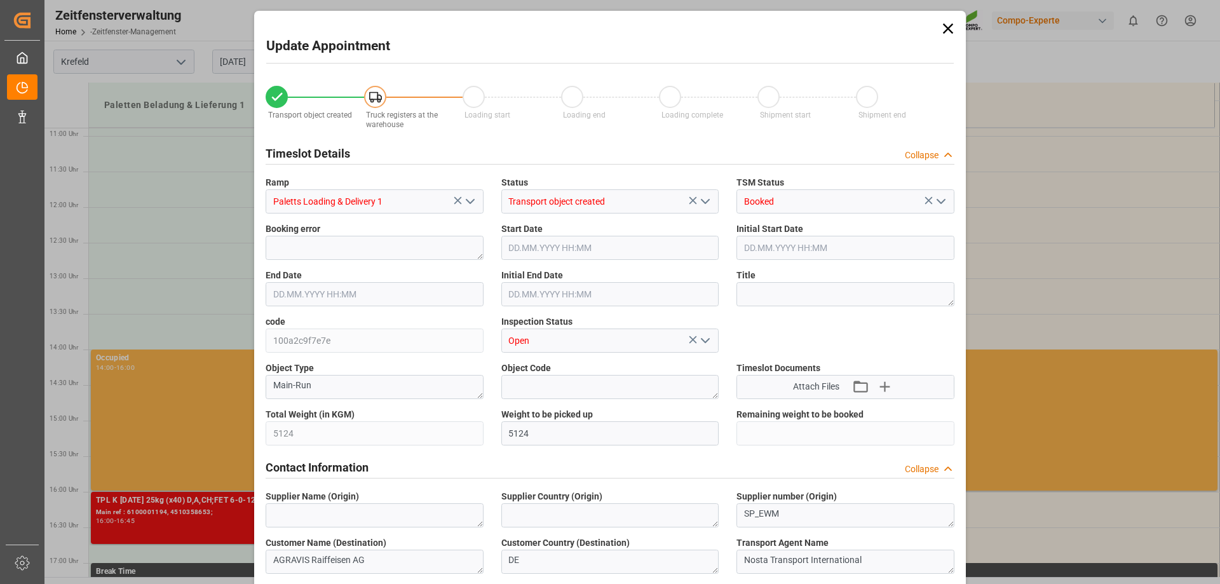
type input "[DATE] 13:54"
type input "[DATE] 10:12"
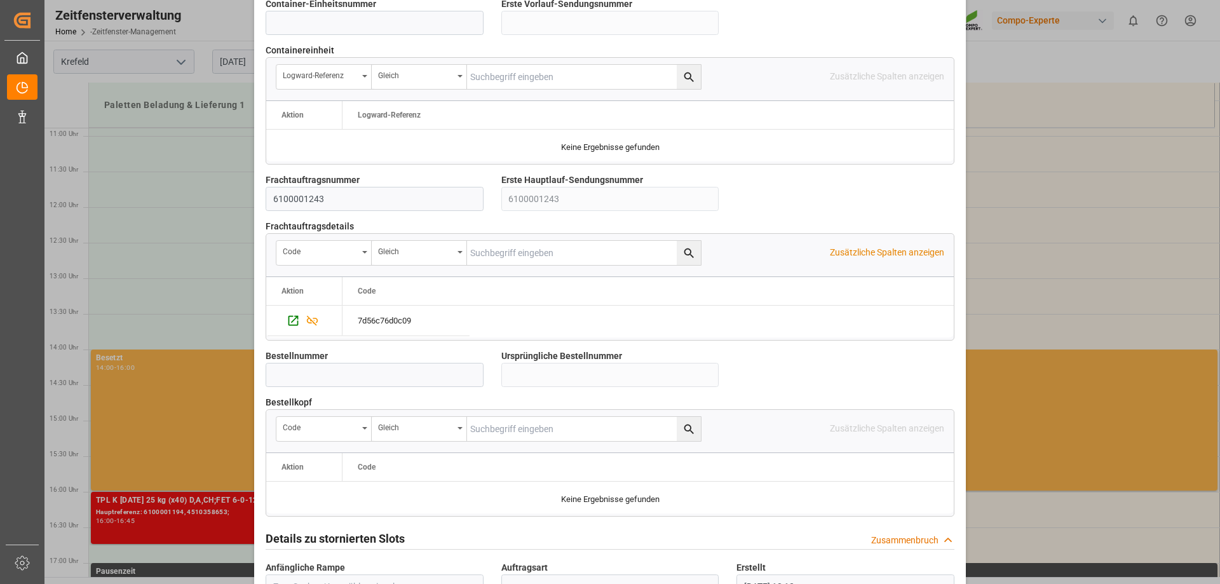
scroll to position [1080, 0]
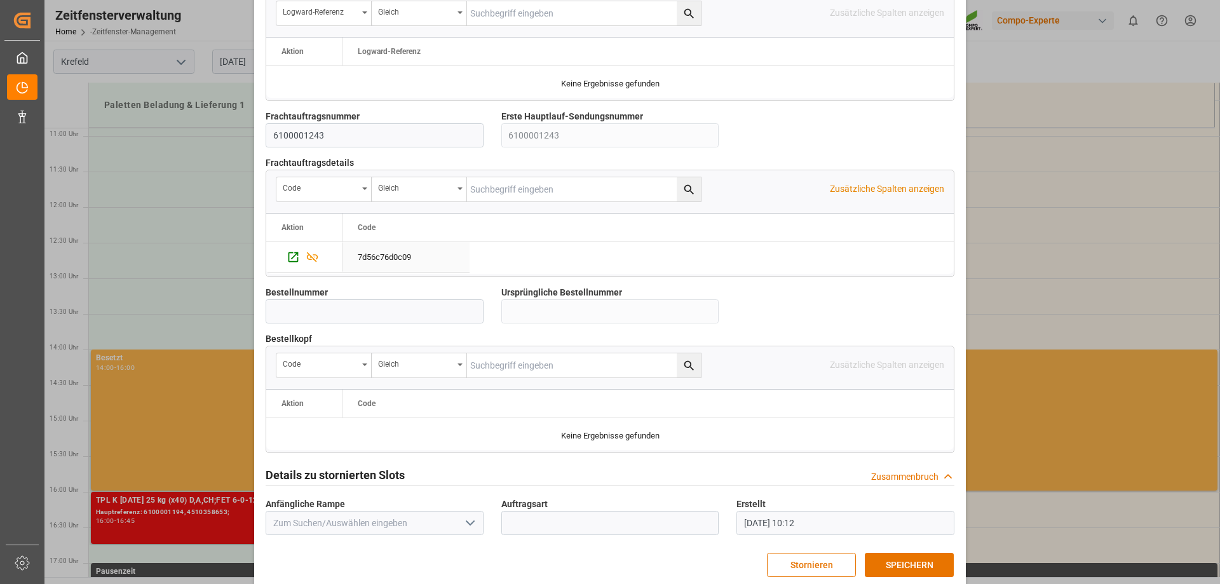
click at [412, 254] on div "7d56c76d0c09" at bounding box center [406, 257] width 127 height 30
click at [932, 566] on button "SPEICHERN" at bounding box center [909, 565] width 89 height 24
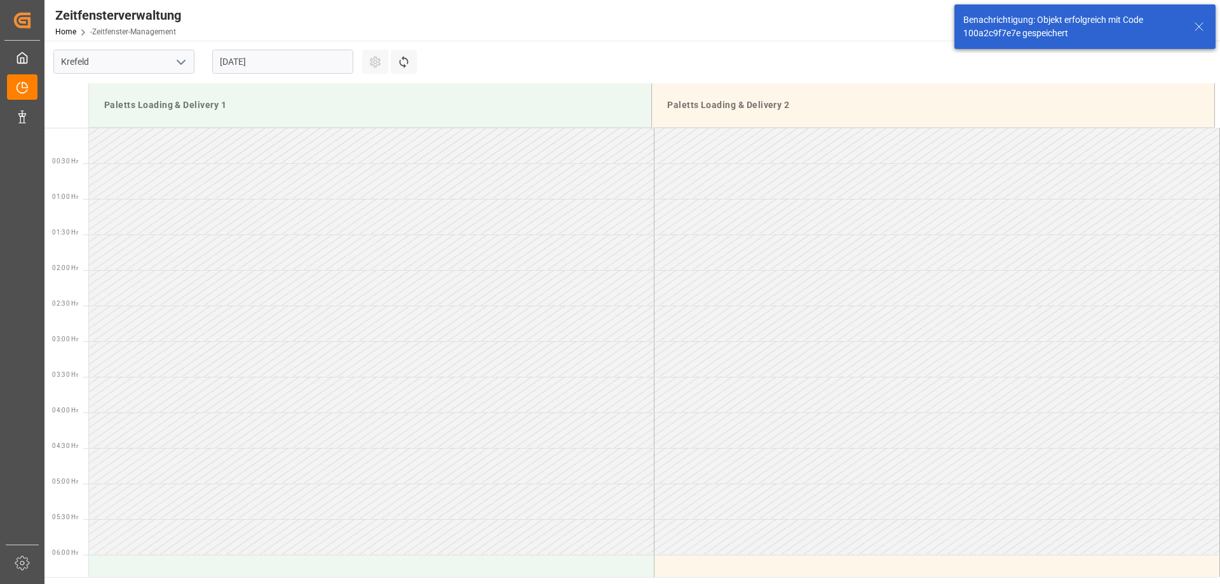
scroll to position [703, 0]
